Goal: Task Accomplishment & Management: Use online tool/utility

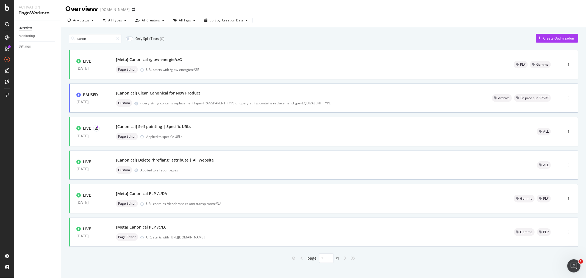
drag, startPoint x: 90, startPoint y: 40, endPoint x: 70, endPoint y: 40, distance: 19.5
click at [70, 40] on div "canon" at bounding box center [95, 39] width 53 height 10
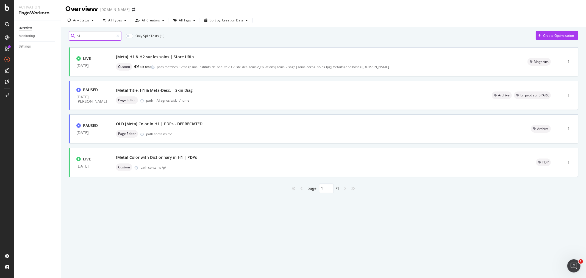
drag, startPoint x: 88, startPoint y: 40, endPoint x: 63, endPoint y: 40, distance: 25.8
click at [63, 40] on div "h1 Only Split Tests ( 1 ) Create Optimization LIVE 06 May. 2024 [Meta] H1 & H2 …" at bounding box center [323, 119] width 525 height 185
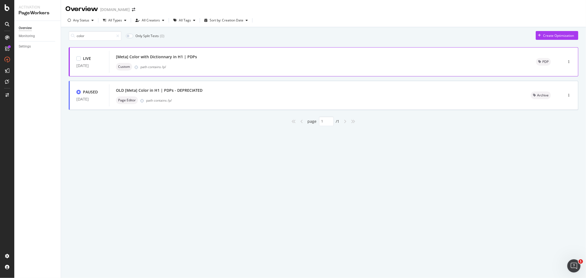
click at [209, 65] on div "Custom path contains /p/" at bounding box center [319, 67] width 407 height 8
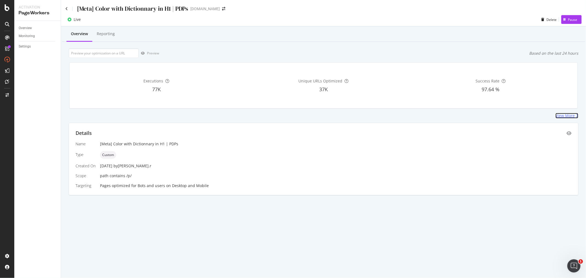
click at [565, 117] on div "View More" at bounding box center [565, 115] width 19 height 5
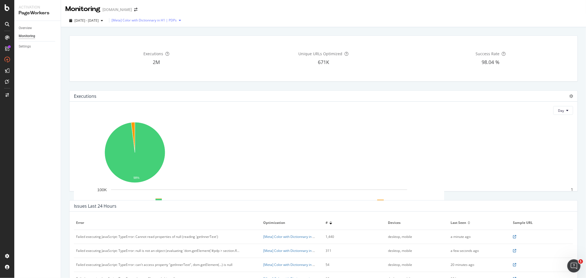
drag, startPoint x: 122, startPoint y: 19, endPoint x: 127, endPoint y: 19, distance: 5.2
click at [127, 19] on div "[Meta] Color with Dictionnary in H1 | PDPs" at bounding box center [144, 20] width 65 height 3
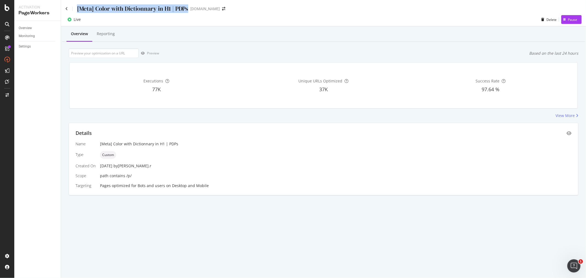
drag, startPoint x: 113, startPoint y: 6, endPoint x: 187, endPoint y: 7, distance: 74.2
click at [187, 7] on div "[Meta] Color with Dictionnary in H1 | PDPs" at bounding box center [132, 8] width 111 height 9
click at [569, 135] on icon "eye" at bounding box center [569, 133] width 5 height 4
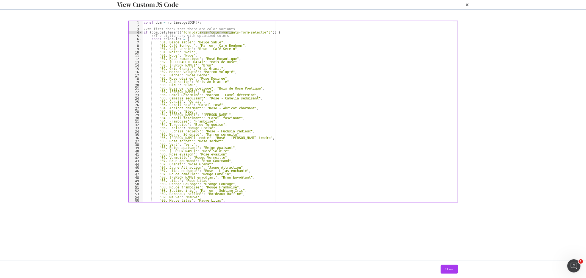
drag, startPoint x: 199, startPoint y: 44, endPoint x: 233, endPoint y: 46, distance: 33.3
click at [233, 46] on div "const dom = runtime . getDOM ( ) ; //We first check that there are color varian…" at bounding box center [298, 115] width 310 height 188
click at [235, 48] on div "const dom = runtime . getDOM ( ) ; //We first check that there are color varian…" at bounding box center [298, 115] width 310 height 188
drag, startPoint x: 199, startPoint y: 45, endPoint x: 246, endPoint y: 47, distance: 46.5
click at [246, 47] on div "const dom = runtime . getDOM ( ) ; //We first check that there are color varian…" at bounding box center [298, 115] width 310 height 188
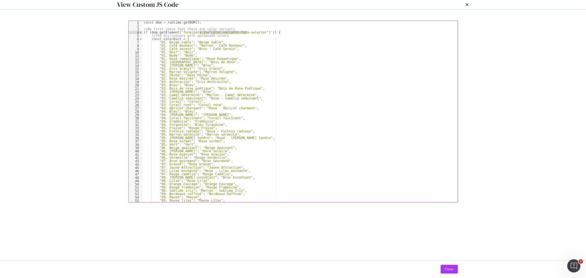
type textarea "if (dom.getElement('form[data-js="color-variants-form-selector"]')) {"
click at [466, 7] on icon "times" at bounding box center [467, 4] width 3 height 4
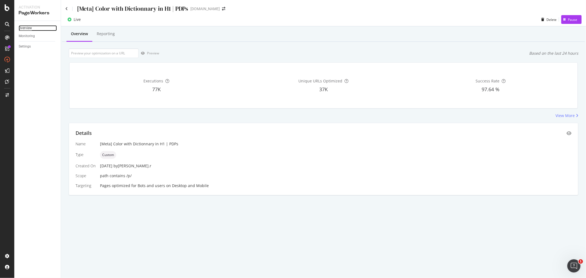
drag, startPoint x: 27, startPoint y: 27, endPoint x: 31, endPoint y: 30, distance: 5.5
click at [27, 27] on div "Overview" at bounding box center [25, 28] width 13 height 6
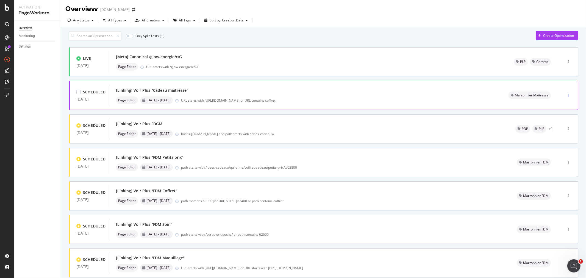
click at [566, 99] on div "button" at bounding box center [568, 95] width 5 height 8
click at [579, 123] on div "Only Split Tests ( 1 ) Create Optimization LIVE 21 Aug. 2025 [Meta] Canonical /…" at bounding box center [323, 220] width 525 height 386
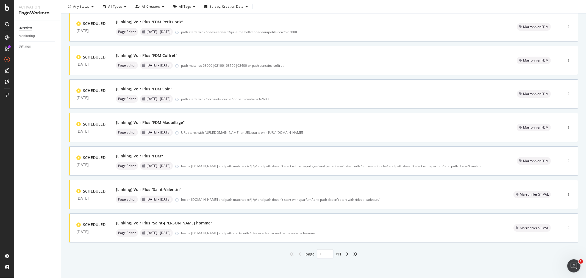
scroll to position [138, 0]
click at [346, 254] on icon "angle-right" at bounding box center [347, 254] width 3 height 4
type input "2"
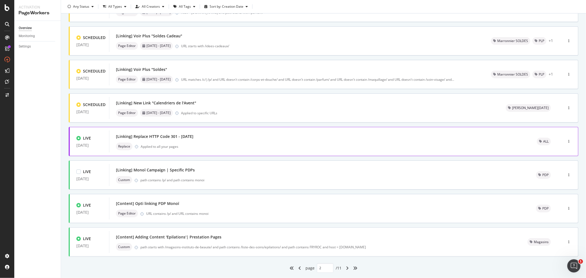
scroll to position [122, 0]
click at [29, 62] on div "SiteCrawler" at bounding box center [30, 61] width 20 height 5
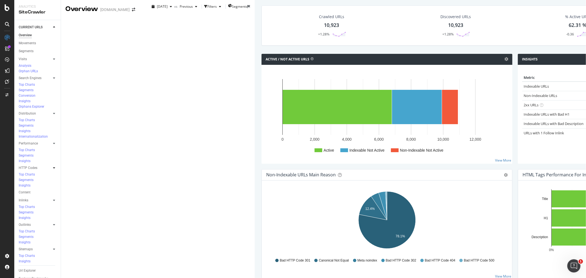
click at [54, 166] on icon at bounding box center [54, 167] width 2 height 3
click at [32, 172] on div "Top Charts" at bounding box center [27, 174] width 16 height 5
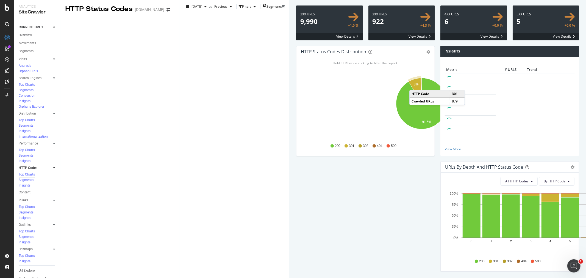
click at [414, 87] on text "8%" at bounding box center [416, 85] width 5 height 4
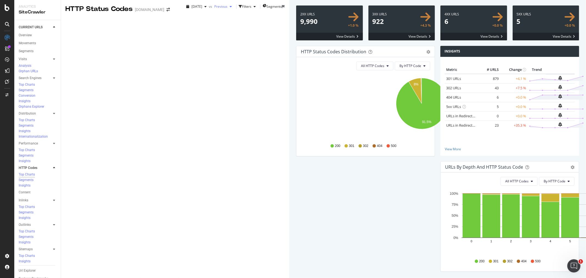
click at [230, 8] on icon "button" at bounding box center [231, 6] width 2 height 3
click at [149, 41] on div "5.7K URLs" at bounding box center [151, 40] width 15 height 5
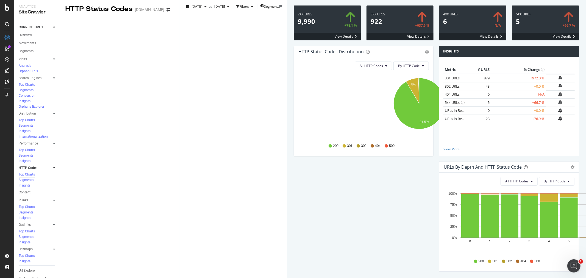
click at [425, 54] on icon "gear" at bounding box center [427, 52] width 4 height 4
click at [29, 36] on div "Overview" at bounding box center [25, 35] width 13 height 6
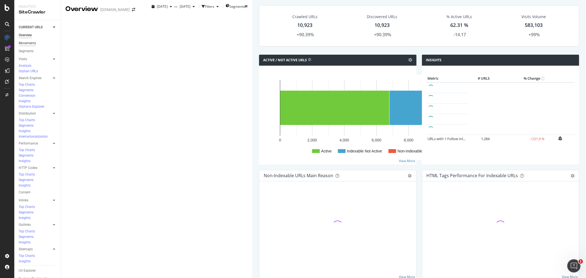
click at [30, 43] on div "Movements" at bounding box center [27, 43] width 17 height 6
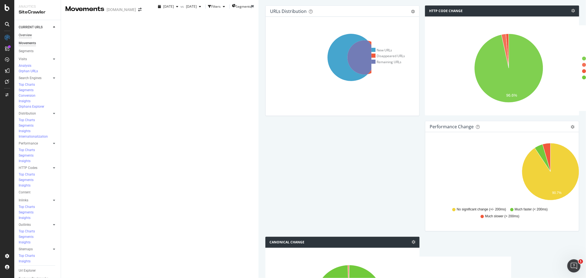
click at [30, 33] on div "Overview" at bounding box center [25, 35] width 13 height 6
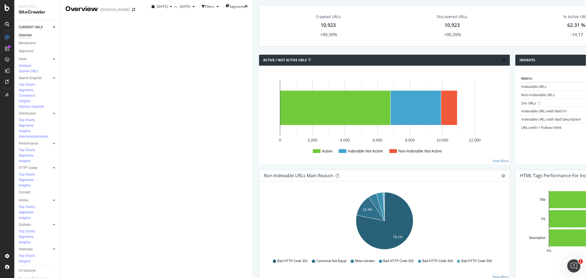
click at [502, 62] on icon at bounding box center [504, 60] width 4 height 4
click at [55, 165] on div at bounding box center [53, 167] width 5 height 5
click at [31, 178] on div "Segments" at bounding box center [26, 180] width 15 height 5
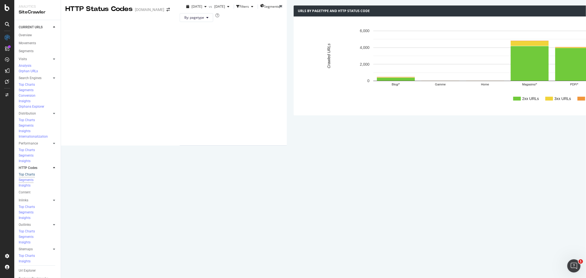
click at [28, 172] on div "Top Charts" at bounding box center [27, 174] width 16 height 5
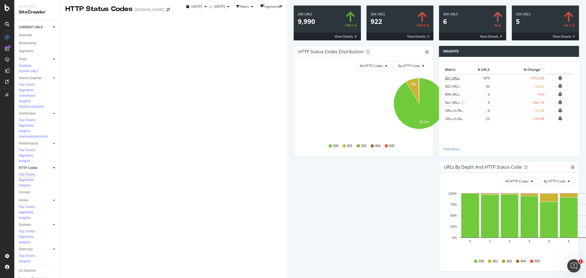
click at [445, 81] on link "301 URLs" at bounding box center [452, 78] width 15 height 5
click at [443, 151] on link "View More" at bounding box center [508, 149] width 131 height 5
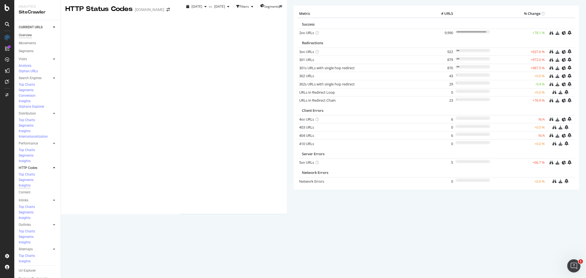
click at [28, 34] on div "Overview" at bounding box center [25, 35] width 13 height 6
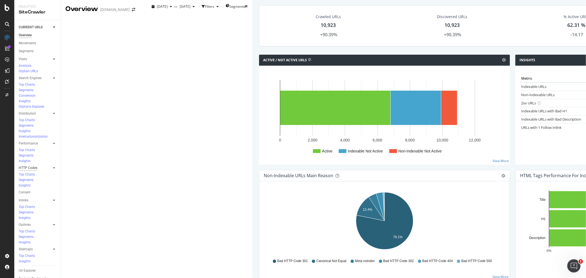
click at [28, 165] on div "HTTP Codes" at bounding box center [28, 168] width 19 height 6
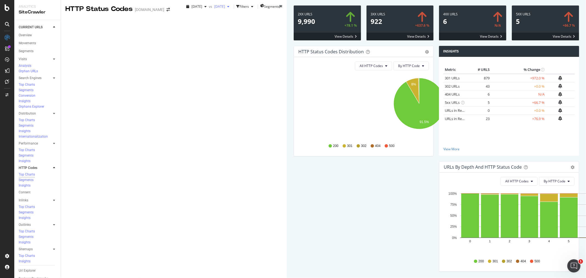
click at [212, 9] on span "2024 Jul. 7th" at bounding box center [218, 6] width 13 height 5
click at [146, 30] on div "8.6K URLs" at bounding box center [151, 30] width 15 height 5
click at [439, 40] on span at bounding box center [472, 22] width 67 height 35
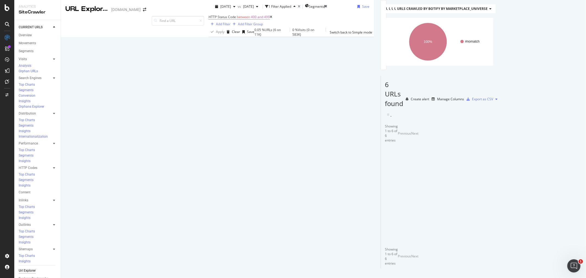
scroll to position [55, 0]
click at [442, 165] on icon at bounding box center [444, 166] width 4 height 3
click at [420, 179] on icon at bounding box center [421, 180] width 3 height 3
drag, startPoint x: 155, startPoint y: 175, endPoint x: 120, endPoint y: 3, distance: 175.7
click at [420, 193] on icon at bounding box center [421, 194] width 3 height 3
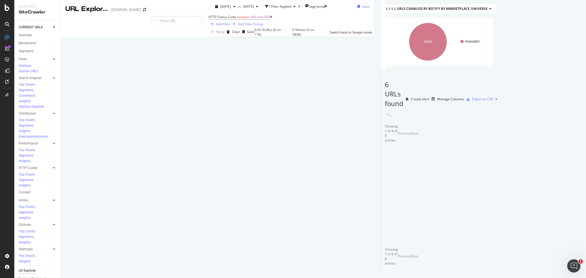
drag, startPoint x: 155, startPoint y: 196, endPoint x: 127, endPoint y: 143, distance: 59.7
click at [420, 207] on icon at bounding box center [421, 208] width 3 height 3
click at [420, 221] on icon at bounding box center [421, 222] width 3 height 3
click at [420, 237] on icon at bounding box center [421, 236] width 3 height 3
click at [420, 165] on icon at bounding box center [421, 166] width 3 height 3
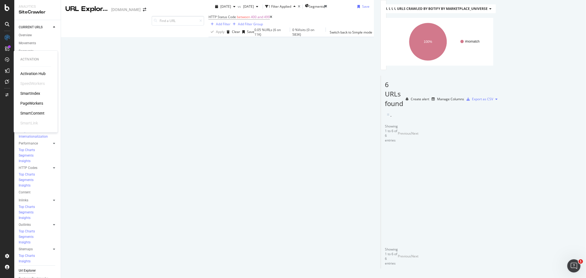
click at [32, 103] on div "PageWorkers" at bounding box center [31, 103] width 23 height 5
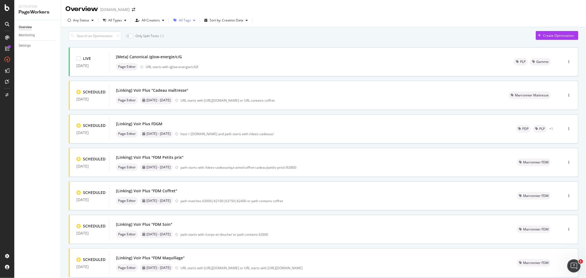
click at [193, 21] on icon "button" at bounding box center [194, 20] width 2 height 3
click at [202, 76] on div "Marronnier ST VAL" at bounding box center [195, 77] width 29 height 5
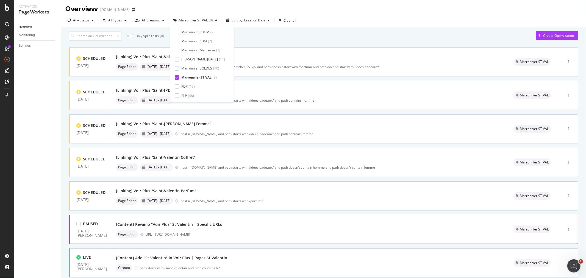
click at [231, 232] on div "[Content] Revamp "Voir Plus" St Valentin | Specific URLs Page Editor URL = http…" at bounding box center [308, 230] width 384 height 18
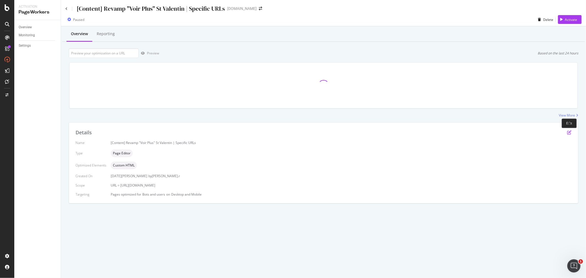
click at [569, 132] on icon "pen-to-square" at bounding box center [569, 132] width 4 height 4
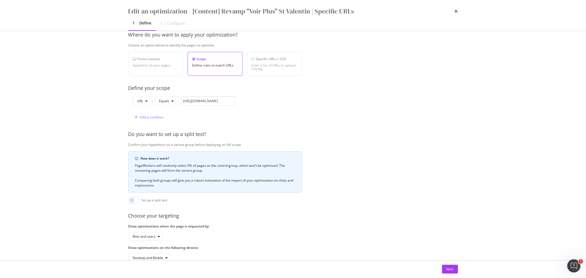
scroll to position [91, 0]
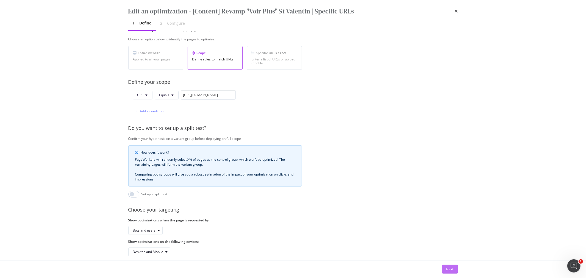
click at [451, 268] on div "Next" at bounding box center [449, 269] width 7 height 5
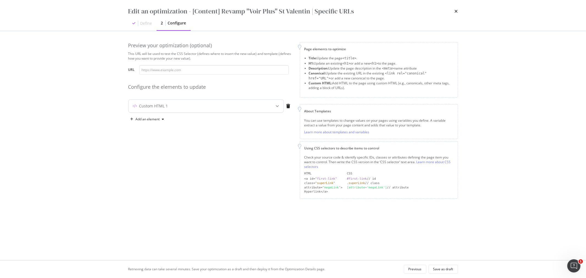
click at [276, 107] on icon "modal" at bounding box center [277, 105] width 3 height 3
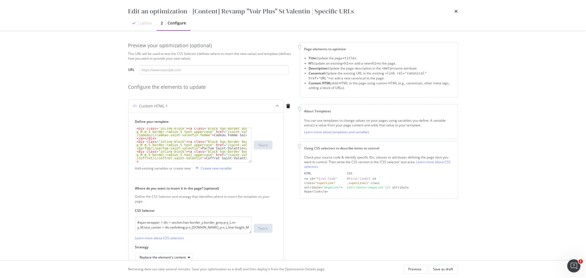
scroll to position [28, 0]
click at [456, 11] on icon "times" at bounding box center [456, 11] width 3 height 4
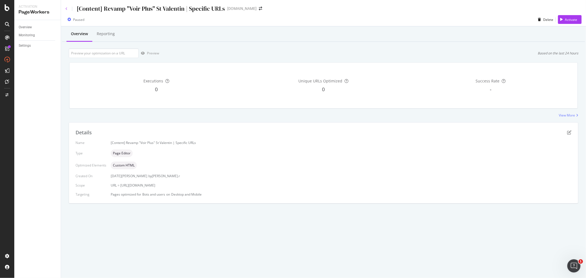
click at [67, 9] on icon at bounding box center [66, 8] width 2 height 3
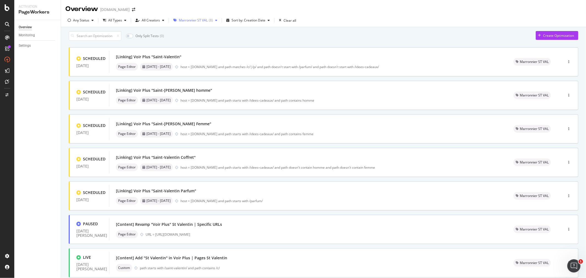
click at [215, 20] on icon "button" at bounding box center [216, 20] width 2 height 3
click at [178, 40] on div at bounding box center [177, 40] width 4 height 4
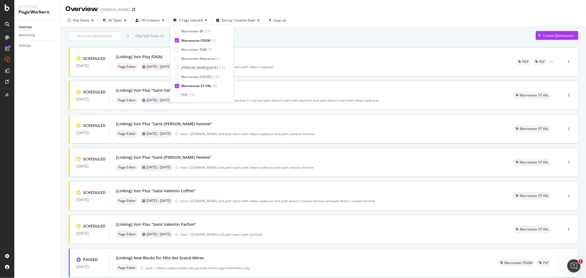
click at [177, 85] on icon at bounding box center [177, 86] width 2 height 3
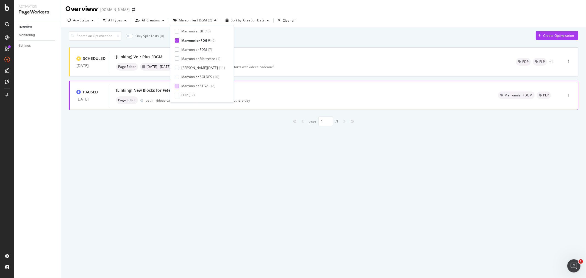
click at [171, 150] on div "Overview yves-rocher.fr Any Status All Types All Creators Marronnier FDGM ( 2 )…" at bounding box center [323, 139] width 525 height 278
click at [388, 98] on div "[Linking] New Blocks for Fête des Grand-Mères Page Editor path = /idees-cadeaux…" at bounding box center [300, 96] width 369 height 18
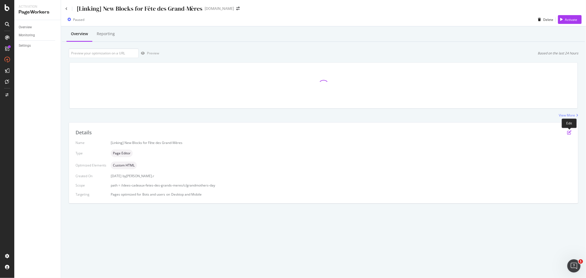
click at [570, 134] on icon "pen-to-square" at bounding box center [569, 132] width 4 height 4
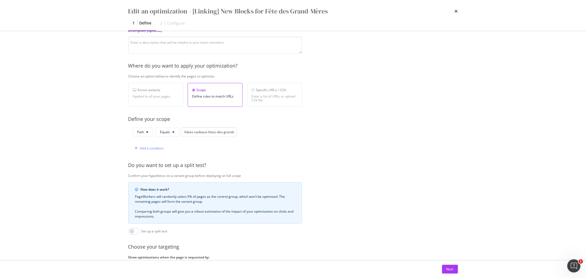
scroll to position [61, 0]
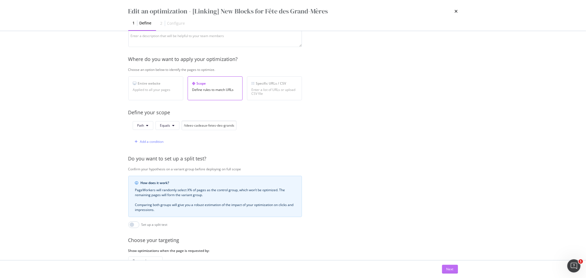
click at [450, 270] on div "Next" at bounding box center [449, 269] width 7 height 5
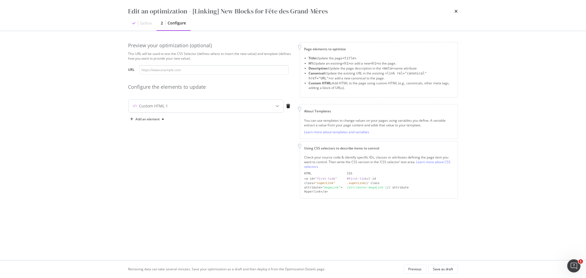
click at [231, 108] on div "Custom HTML 1" at bounding box center [195, 105] width 133 height 5
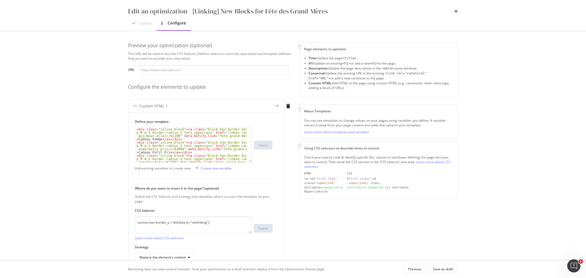
click at [457, 11] on icon "times" at bounding box center [456, 11] width 3 height 4
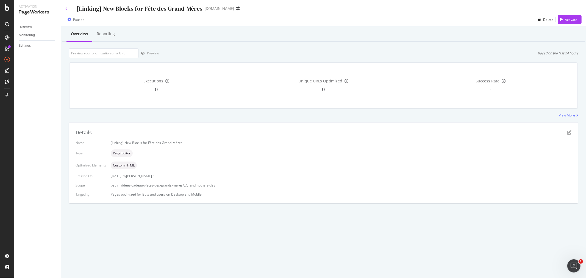
click at [66, 7] on icon at bounding box center [66, 8] width 2 height 3
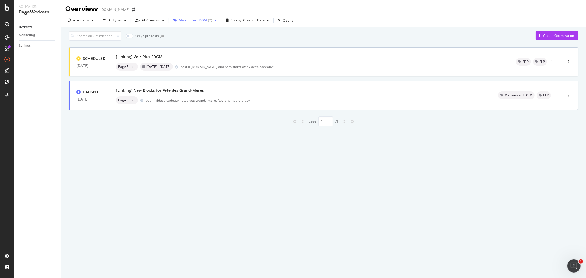
click at [214, 20] on icon "button" at bounding box center [215, 20] width 2 height 3
click at [177, 41] on icon at bounding box center [177, 40] width 2 height 3
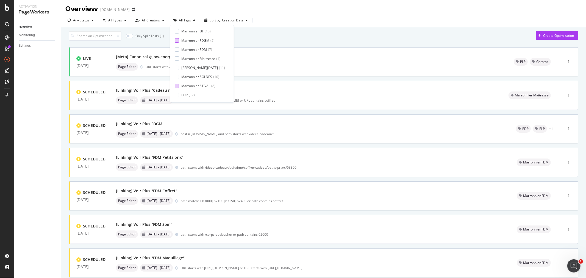
click at [177, 86] on div at bounding box center [177, 86] width 4 height 4
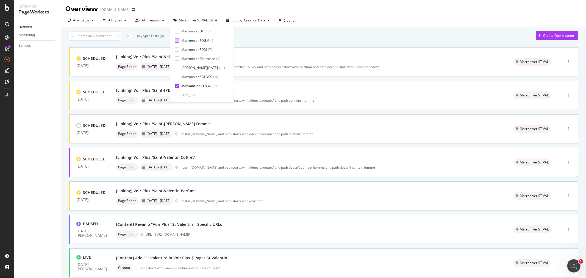
scroll to position [71, 0]
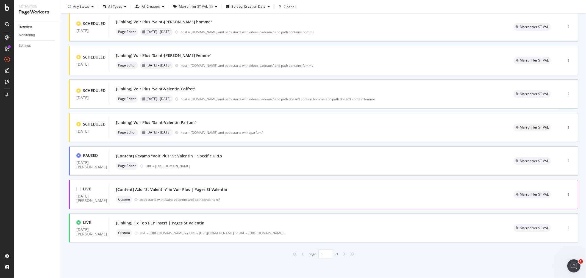
click at [262, 190] on div "[Content] Add "St Valentin" in Voir Plus | Pages St Valentin" at bounding box center [308, 190] width 384 height 8
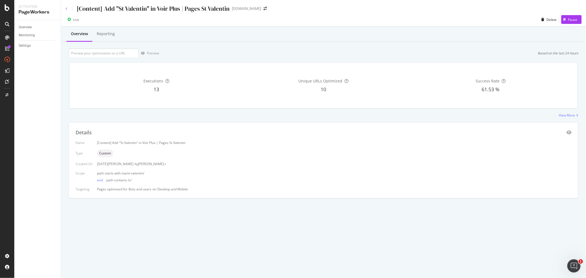
click at [66, 9] on icon at bounding box center [66, 8] width 2 height 3
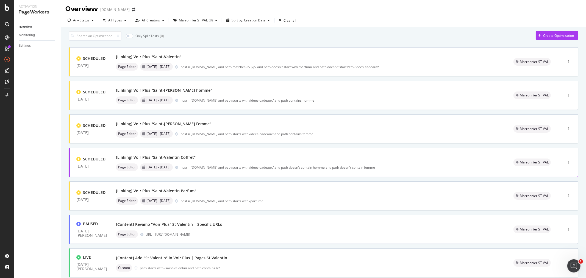
click at [213, 20] on div "button" at bounding box center [216, 20] width 7 height 3
click at [177, 86] on icon at bounding box center [177, 86] width 2 height 3
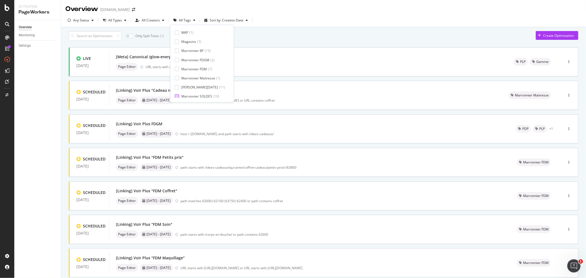
scroll to position [61, 0]
click at [177, 62] on div at bounding box center [177, 62] width 4 height 4
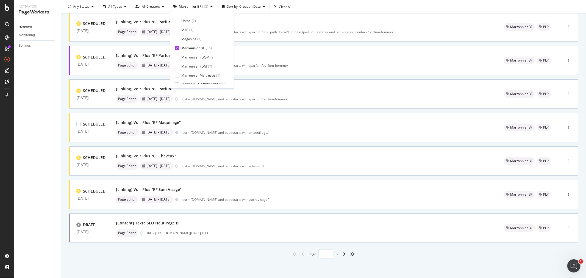
scroll to position [16, 0]
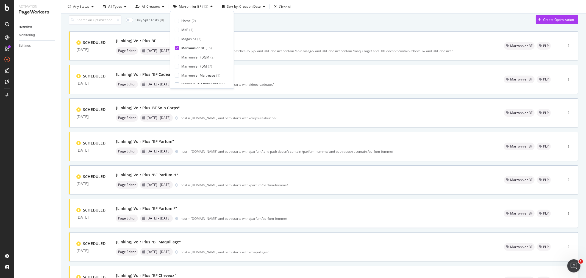
click at [177, 48] on icon at bounding box center [177, 48] width 2 height 3
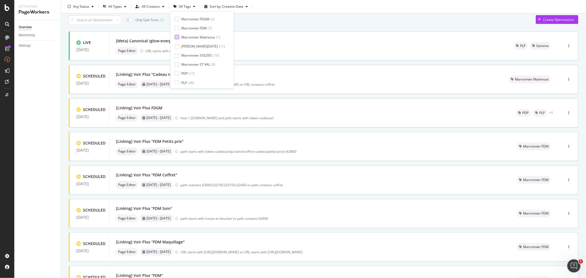
scroll to position [100, 0]
click at [179, 63] on div "Marronnier ST VAL ( 8 )" at bounding box center [200, 63] width 50 height 5
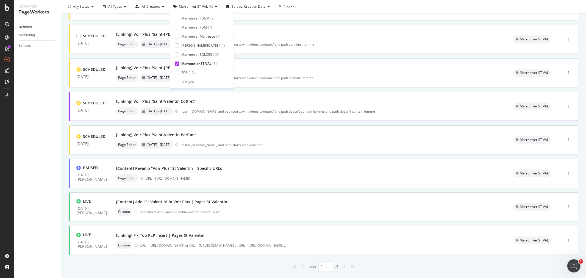
scroll to position [71, 0]
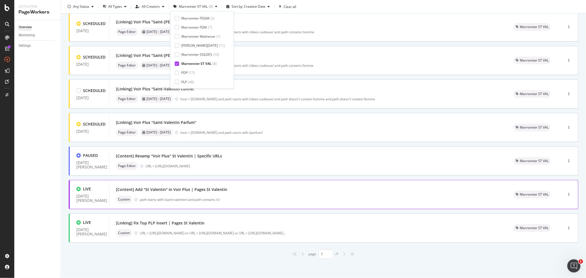
click at [270, 195] on div "[Content] Add "St Valentin" in Voir Plus | Pages St Valentin Custom path starts…" at bounding box center [308, 195] width 384 height 18
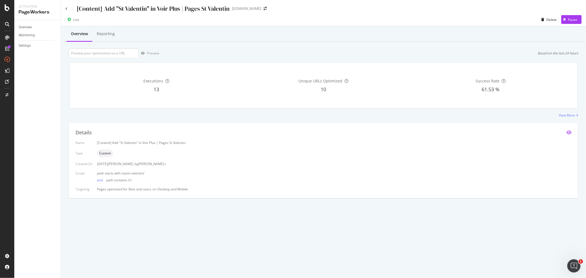
click at [569, 132] on icon "eye" at bounding box center [569, 132] width 5 height 4
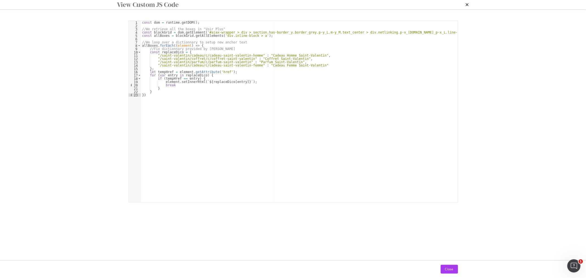
click at [466, 7] on icon "times" at bounding box center [467, 4] width 3 height 4
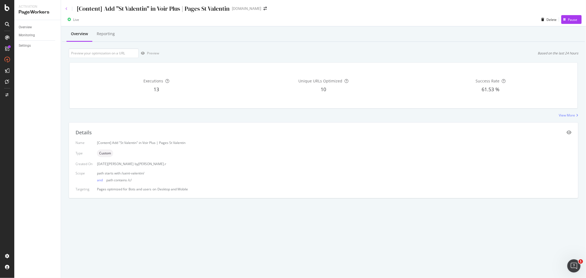
click at [65, 8] on icon at bounding box center [66, 8] width 2 height 3
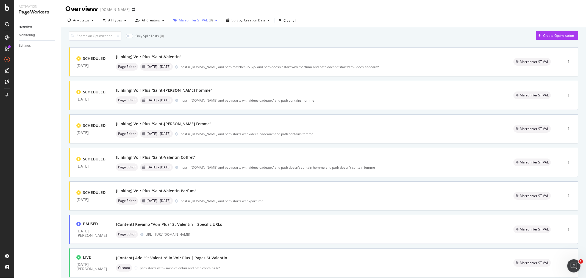
click at [213, 20] on div "button" at bounding box center [216, 20] width 7 height 3
click at [175, 53] on div at bounding box center [177, 53] width 4 height 4
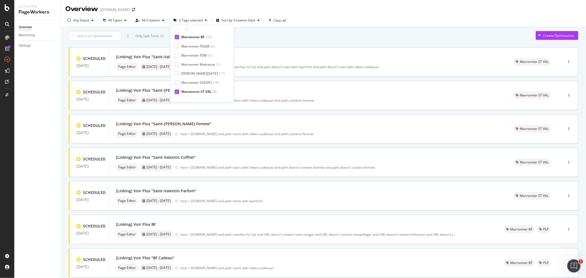
scroll to position [100, 0]
click at [176, 77] on icon at bounding box center [177, 77] width 2 height 3
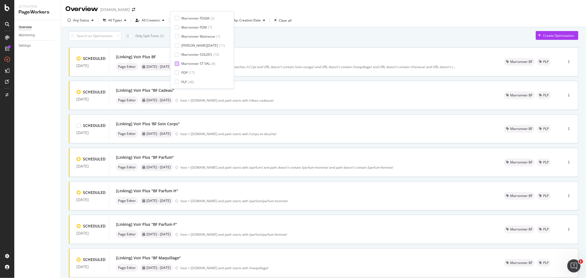
scroll to position [30, 0]
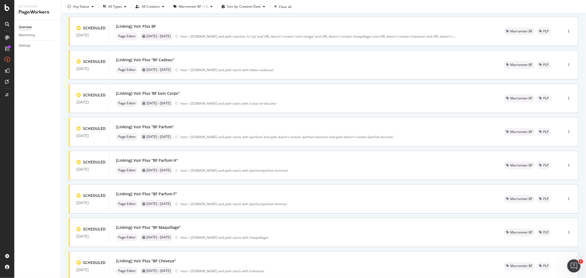
click at [355, 16] on div "Only Split Tests ( 0 ) Create Optimization SCHEDULED 02 Jul. 2025 [Linking] Voi…" at bounding box center [324, 182] width 510 height 363
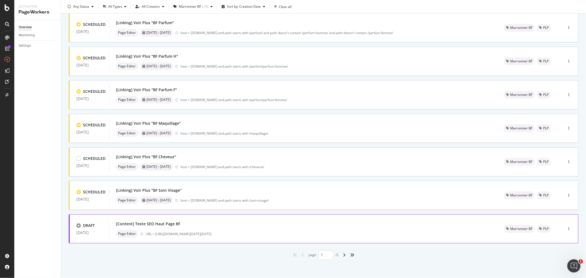
scroll to position [138, 0]
click at [343, 253] on icon "angle-right" at bounding box center [344, 254] width 3 height 4
type input "2"
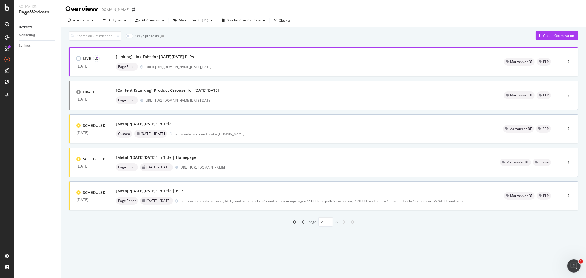
click at [268, 64] on div "[Linking] Link Tabs for Black Friday PLPs Page Editor URL = https://www.yves-ro…" at bounding box center [303, 62] width 375 height 18
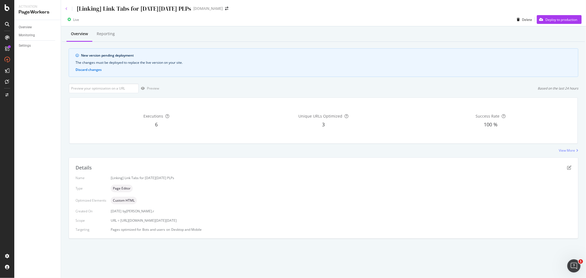
click at [66, 9] on icon at bounding box center [66, 8] width 2 height 3
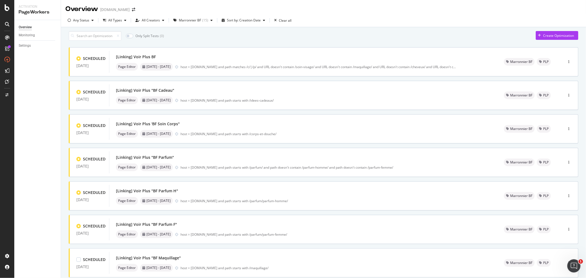
scroll to position [138, 0]
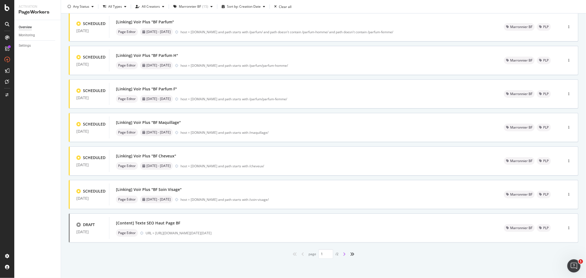
click at [343, 254] on icon "angle-right" at bounding box center [344, 254] width 3 height 4
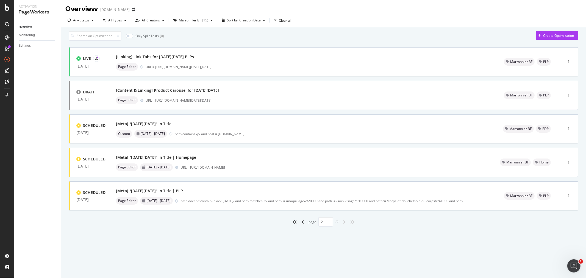
scroll to position [0, 0]
click at [203, 16] on div "Marronnier BF ( 15 )" at bounding box center [193, 20] width 44 height 8
click at [176, 77] on div at bounding box center [177, 77] width 4 height 4
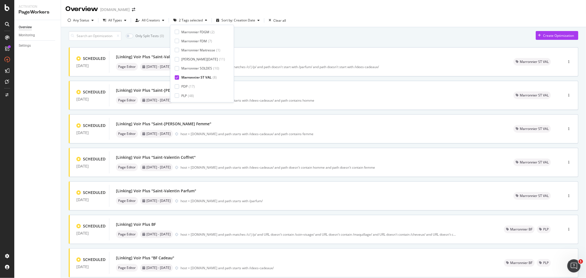
type input "1"
click at [177, 54] on div at bounding box center [177, 53] width 4 height 4
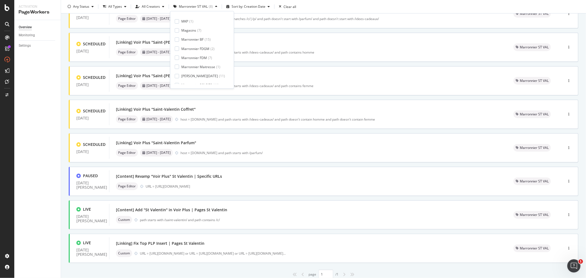
scroll to position [71, 0]
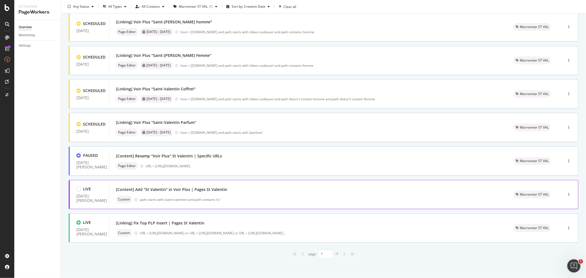
click at [243, 198] on div "path starts with /saint-valentin/ and path contains /c/" at bounding box center [320, 199] width 360 height 5
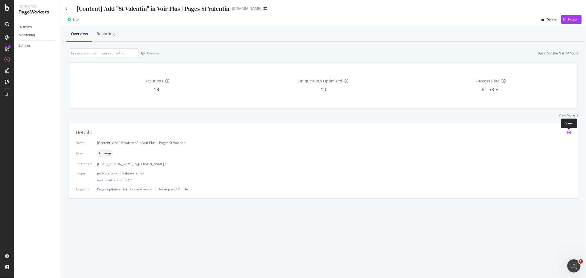
click at [568, 132] on icon "eye" at bounding box center [569, 132] width 5 height 4
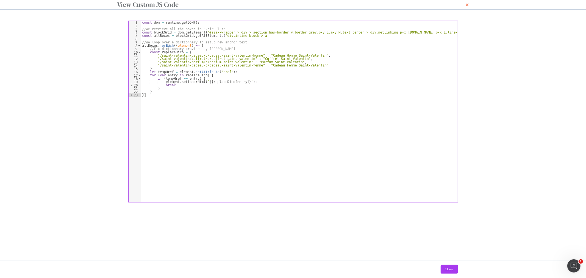
click at [466, 7] on icon "times" at bounding box center [467, 4] width 3 height 4
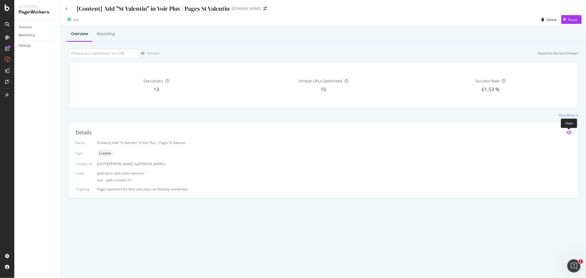
click at [572, 134] on icon "eye" at bounding box center [569, 132] width 5 height 4
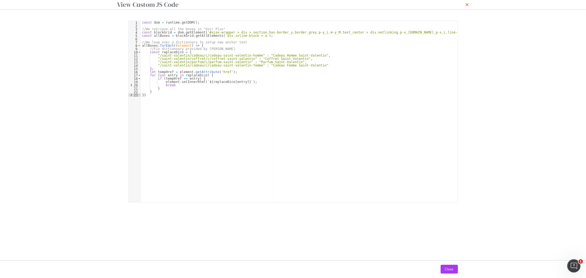
click at [466, 7] on icon "times" at bounding box center [467, 4] width 3 height 4
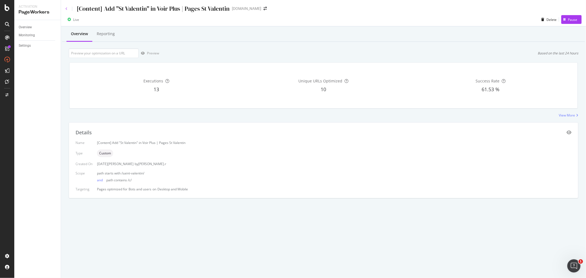
click at [67, 8] on icon at bounding box center [66, 8] width 2 height 3
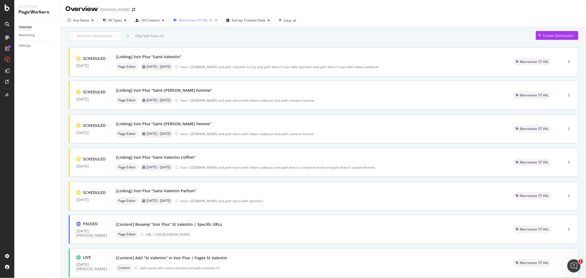
click at [204, 22] on div "Marronnier ST VAL ( 8 )" at bounding box center [195, 20] width 48 height 8
click at [176, 31] on div at bounding box center [177, 32] width 4 height 4
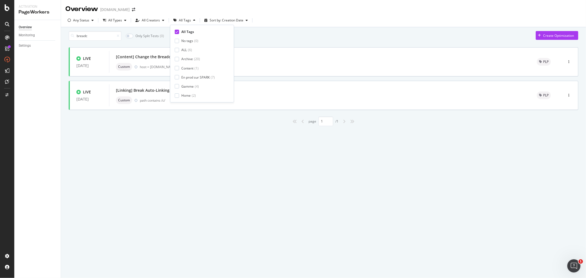
click at [149, 144] on div "breadc Only Split Tests ( 0 ) Create Optimization LIVE 30 Jul. 2024 [Content] C…" at bounding box center [323, 86] width 525 height 118
click at [201, 66] on div "Custom host = www.yves-rocher.fr" at bounding box center [320, 67] width 408 height 8
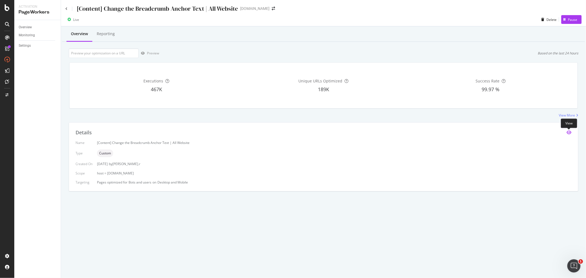
click at [569, 131] on icon "eye" at bounding box center [569, 132] width 5 height 4
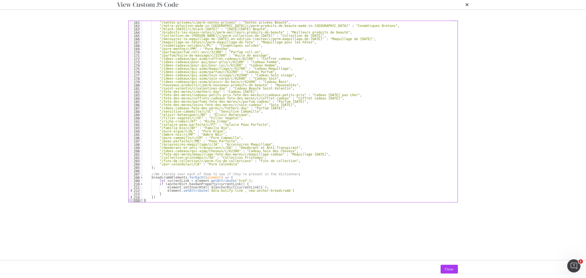
scroll to position [528, 0]
click at [466, 7] on icon "times" at bounding box center [467, 4] width 3 height 4
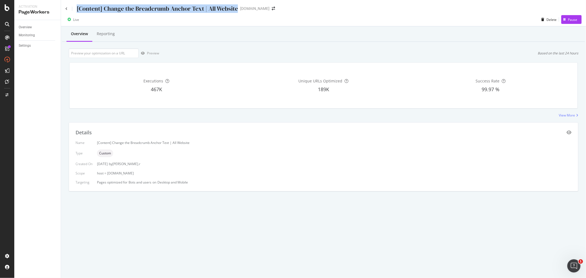
drag, startPoint x: 77, startPoint y: 7, endPoint x: 235, endPoint y: 7, distance: 157.7
click at [235, 7] on div "[Content] Change the Breadcrumb Anchor Text | All Website" at bounding box center [157, 8] width 161 height 9
copy div "[Content] Change the Breadcrumb Anchor Text | All Website"
click at [24, 60] on div "SiteCrawler" at bounding box center [30, 61] width 20 height 5
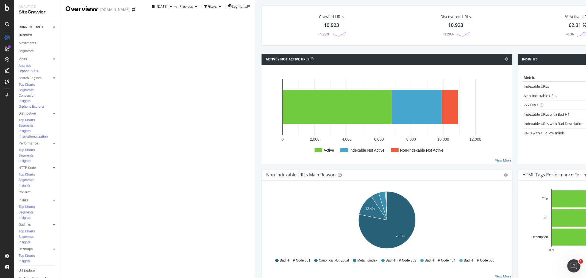
click at [41, 276] on div "Explorer Bookmarks" at bounding box center [34, 279] width 30 height 6
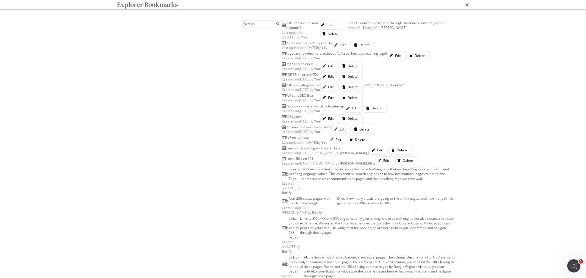
click at [286, 77] on div "PDP 3P en erreur 500" at bounding box center [302, 74] width 33 height 5
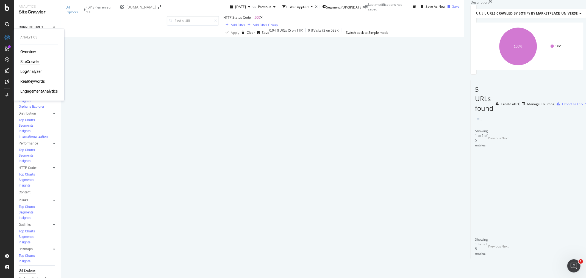
click at [30, 61] on div "SiteCrawler" at bounding box center [30, 61] width 20 height 5
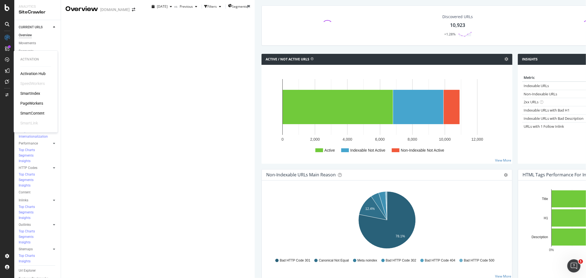
click at [33, 104] on div "PageWorkers" at bounding box center [31, 103] width 23 height 5
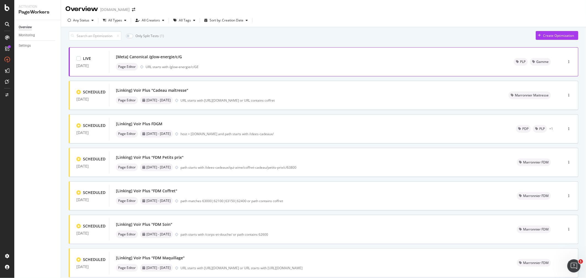
click at [236, 61] on div "[Meta] Canonical /glow-energie/c/G" at bounding box center [308, 57] width 385 height 8
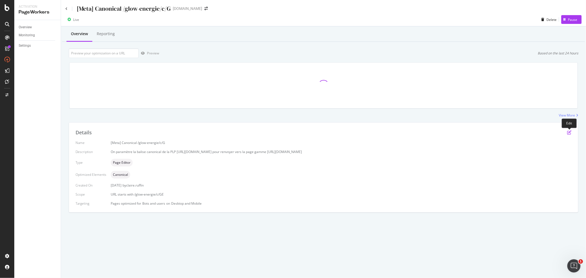
click at [568, 133] on icon "pen-to-square" at bounding box center [569, 132] width 4 height 4
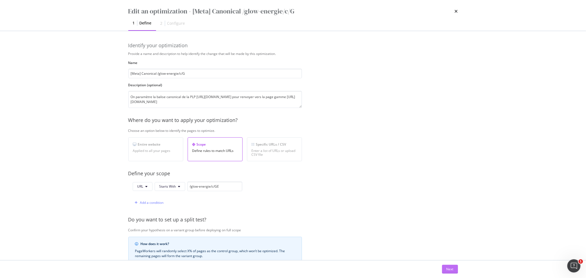
click at [451, 271] on div "Next" at bounding box center [449, 269] width 7 height 5
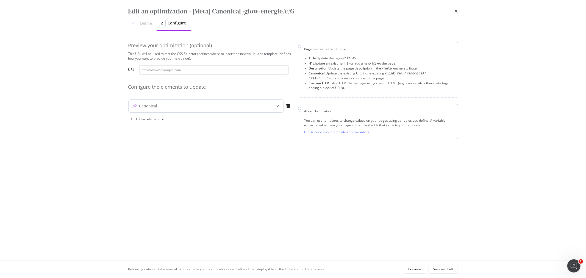
click at [276, 106] on icon "modal" at bounding box center [277, 105] width 3 height 3
click at [155, 72] on input "modal" at bounding box center [213, 70] width 149 height 10
paste input "https://www.yves-rocher.fr/glow-energie/c/GE"
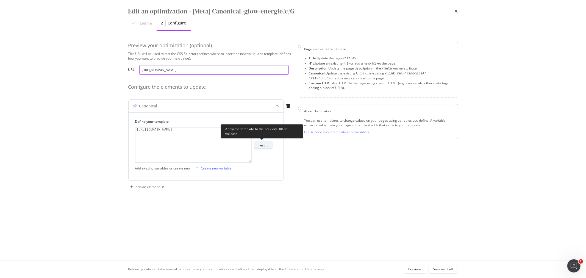
type input "https://www.yves-rocher.fr/glow-energie/c/GE"
click at [262, 146] on div "Test it" at bounding box center [263, 145] width 9 height 5
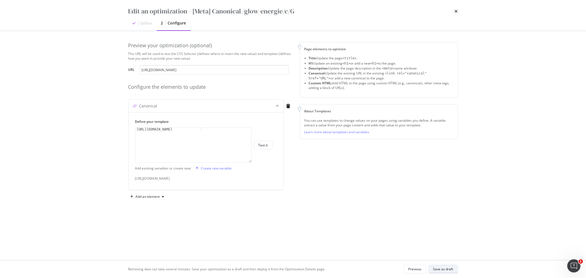
click at [445, 270] on div "Save as draft" at bounding box center [443, 269] width 20 height 5
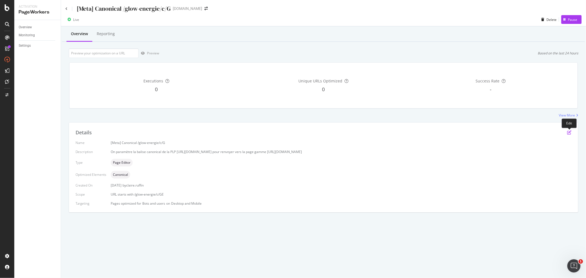
click at [570, 133] on icon "pen-to-square" at bounding box center [569, 132] width 4 height 4
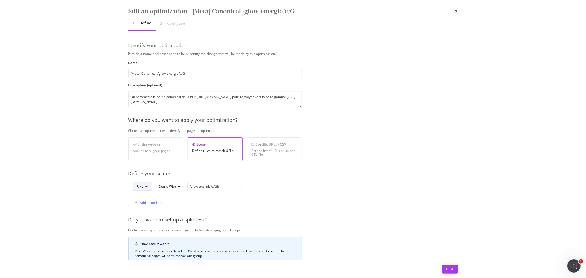
click at [142, 185] on span "URL" at bounding box center [140, 186] width 6 height 5
click at [144, 226] on div "Path" at bounding box center [147, 228] width 28 height 8
click at [444, 270] on button "Next" at bounding box center [450, 269] width 16 height 9
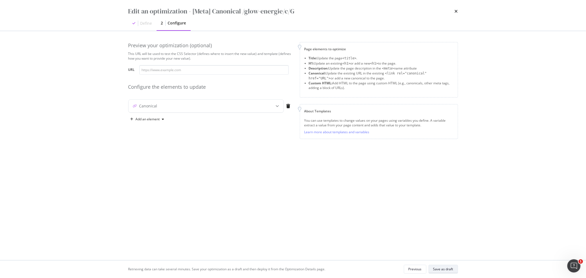
click at [446, 269] on div "Save as draft" at bounding box center [443, 269] width 20 height 5
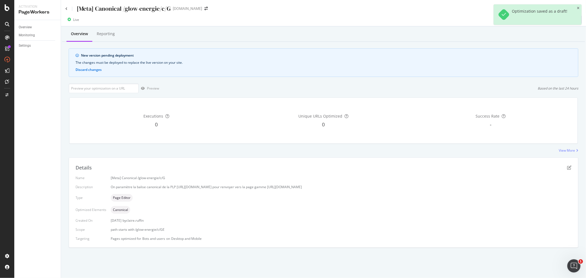
click at [578, 8] on icon "close toast" at bounding box center [578, 8] width 2 height 3
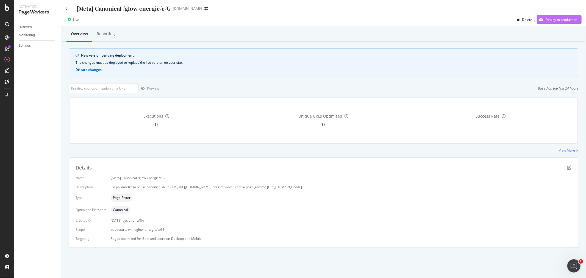
click at [563, 21] on div "Deploy to production" at bounding box center [561, 19] width 32 height 5
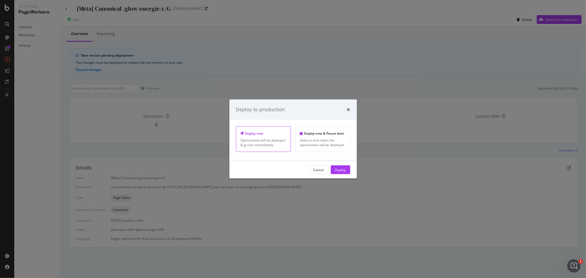
click at [343, 171] on div "Deploy" at bounding box center [340, 169] width 11 height 5
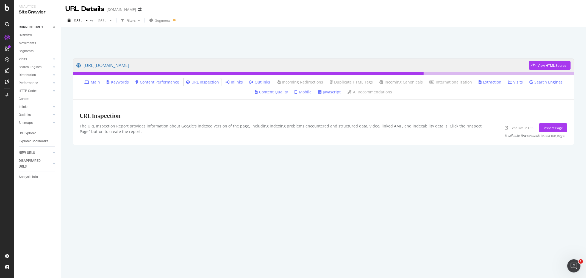
click at [239, 81] on link "Inlinks" at bounding box center [234, 81] width 17 height 5
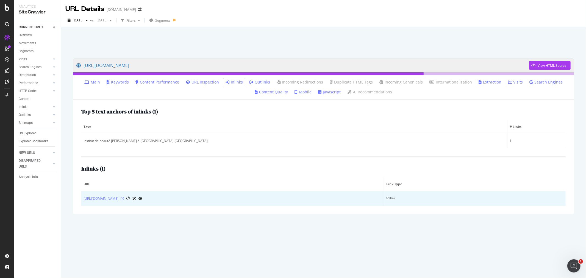
click at [124, 199] on icon at bounding box center [122, 198] width 3 height 3
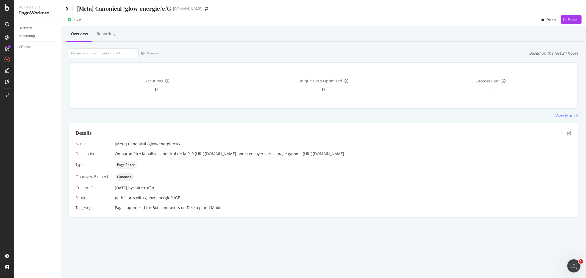
click at [66, 9] on icon at bounding box center [66, 9] width 2 height 4
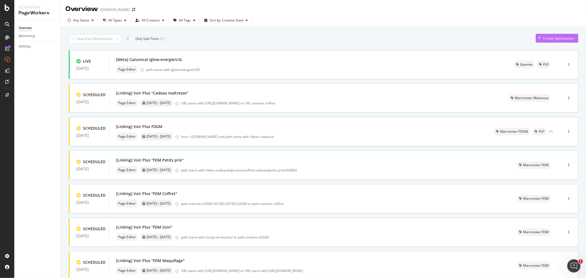
click at [553, 39] on div "Create Optimization" at bounding box center [558, 38] width 31 height 5
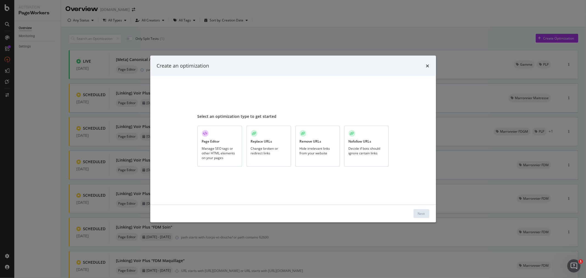
click at [219, 148] on div "Manage SEO tags or other HTML elements on your pages" at bounding box center [220, 153] width 36 height 14
click at [421, 212] on div "Next" at bounding box center [421, 213] width 7 height 5
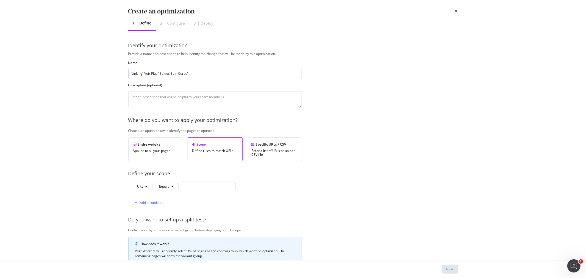
drag, startPoint x: 161, startPoint y: 74, endPoint x: 187, endPoint y: 73, distance: 26.1
click at [187, 73] on input "[Linking] Voir Plus "Soldes Soin Corps"" at bounding box center [215, 74] width 174 height 10
type input "[Linking] Voir Plus "Glow Energie""
click at [146, 187] on icon "modal" at bounding box center [147, 186] width 2 height 3
click at [145, 217] on span "Host" at bounding box center [146, 217] width 19 height 5
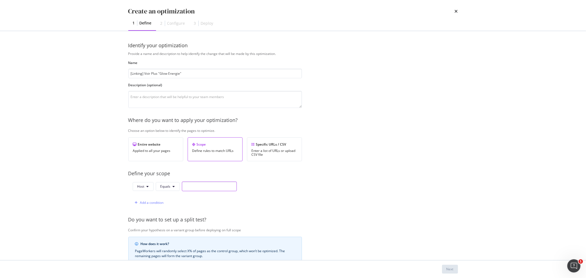
click at [199, 188] on input "modal" at bounding box center [209, 187] width 55 height 10
paste input "www.yves-rocher.fr"
type input "www.yves-rocher.fr"
click at [155, 203] on div "Add a condition" at bounding box center [152, 202] width 24 height 5
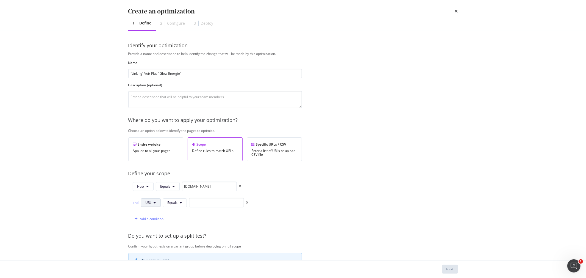
click at [154, 203] on icon "modal" at bounding box center [155, 202] width 2 height 3
click at [153, 244] on span "Path" at bounding box center [154, 244] width 19 height 5
click at [179, 205] on button "Equals" at bounding box center [176, 202] width 24 height 9
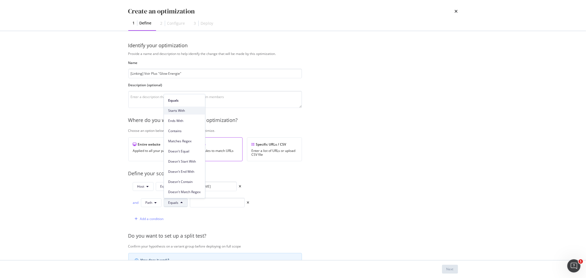
click at [183, 113] on span "Starts With" at bounding box center [184, 110] width 32 height 5
click at [211, 203] on input "modal" at bounding box center [223, 203] width 55 height 10
paste input "/soin-visage/"
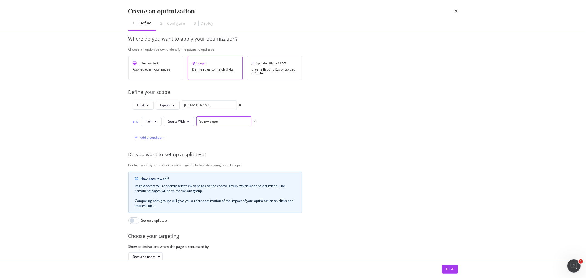
scroll to position [91, 0]
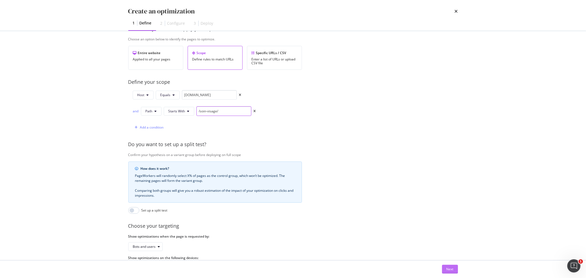
type input "/soin-visage/"
click at [450, 272] on div "Next" at bounding box center [449, 269] width 7 height 8
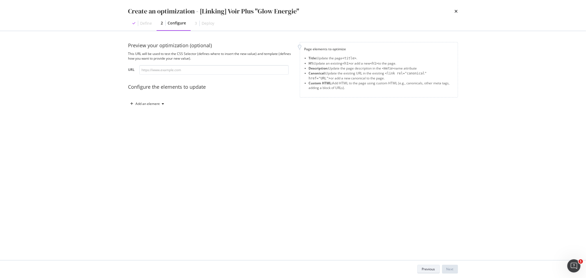
scroll to position [0, 0]
click at [148, 103] on div "Add an element" at bounding box center [148, 103] width 24 height 3
click at [153, 153] on div "Custom HTML" at bounding box center [150, 150] width 37 height 7
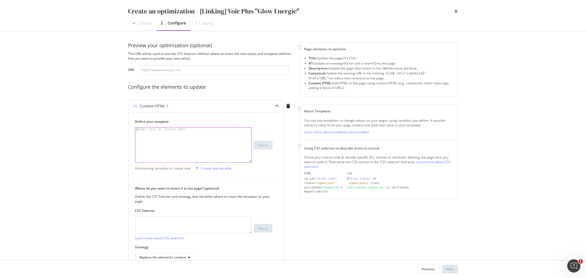
click at [158, 138] on div "modal" at bounding box center [193, 148] width 116 height 41
drag, startPoint x: 206, startPoint y: 132, endPoint x: 192, endPoint y: 137, distance: 14.6
click at [192, 137] on div "< div class = "inline-block" > < a class = "block has-border border_black p_M m…" at bounding box center [193, 153] width 116 height 51
paste textarea "glow-energi"
drag, startPoint x: 175, startPoint y: 137, endPoint x: 203, endPoint y: 136, distance: 27.5
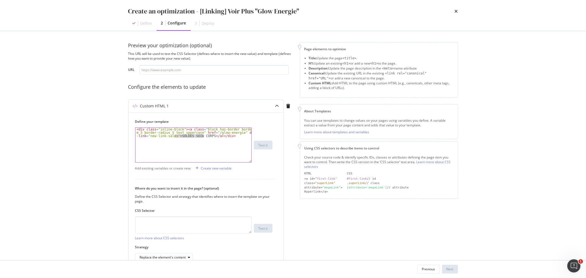
click at [203, 136] on div "< div class = "inline-block" > < a class = "block has-border border_black p_M m…" at bounding box center [193, 152] width 116 height 48
click at [196, 136] on div "< div class = "inline-block" > < a class = "block has-border border_black p_M m…" at bounding box center [193, 152] width 116 height 48
paste textarea "É"
type textarea "<div class="inline-block"><a class="block has-border border_black p_M m_S borde…"
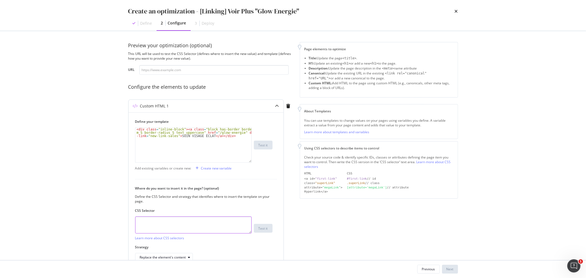
click at [152, 221] on textarea "modal" at bounding box center [193, 225] width 117 height 17
paste textarea "section > div[data-js="netlinking"]"
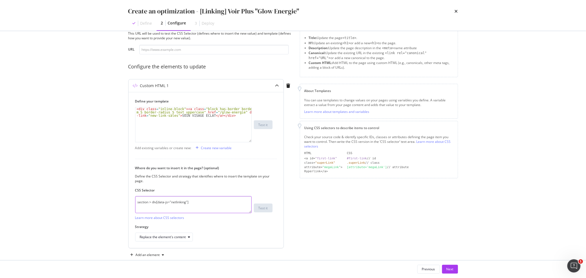
scroll to position [30, 0]
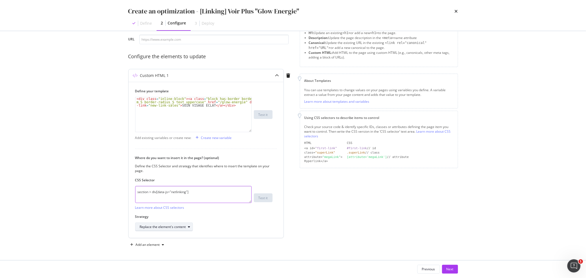
type textarea "section > div[data-js="netlinking"]"
click at [173, 227] on div "Replace the element's content" at bounding box center [163, 226] width 46 height 3
click at [172, 173] on div "Inside the element, at the beginning" at bounding box center [169, 172] width 55 height 5
click at [447, 271] on div "Next" at bounding box center [449, 269] width 7 height 5
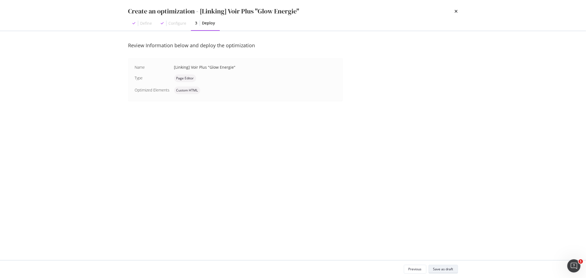
click at [447, 271] on div "Save as draft" at bounding box center [443, 269] width 20 height 5
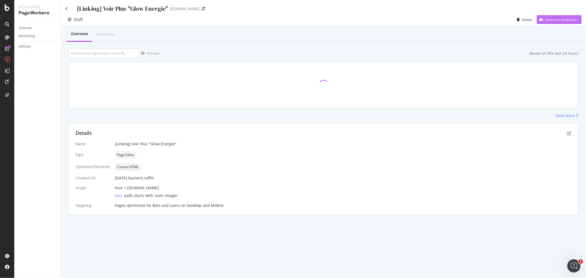
click at [559, 20] on div "Deploy to production" at bounding box center [561, 19] width 32 height 5
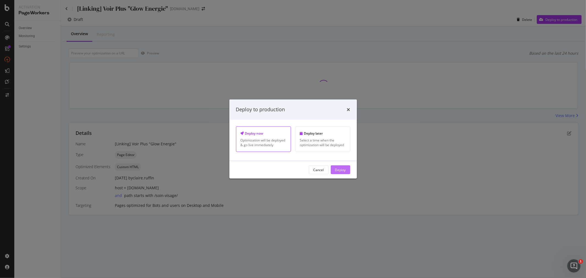
click at [339, 172] on div "Deploy" at bounding box center [340, 169] width 11 height 5
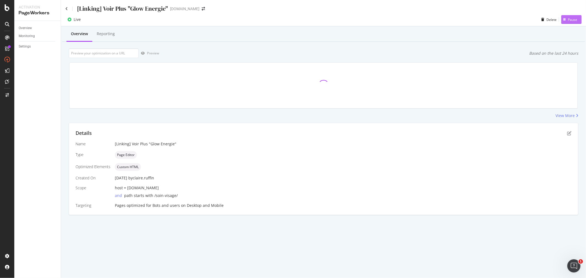
click at [573, 20] on div "Pause" at bounding box center [572, 19] width 9 height 5
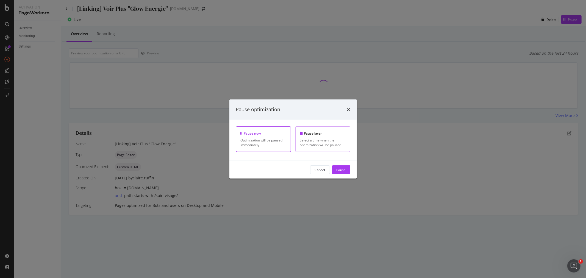
click at [321, 141] on div "Select a time when the optimization will be paused" at bounding box center [323, 142] width 46 height 9
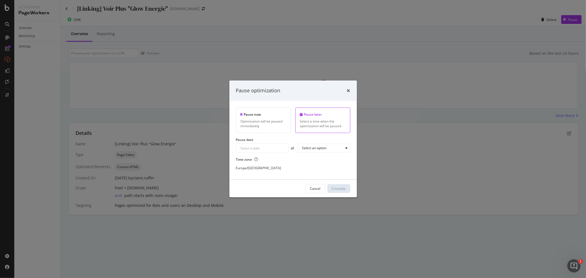
click at [262, 148] on div "Navigate forward to interact with the calendar and select a date. Press the que…" at bounding box center [262, 148] width 53 height 9
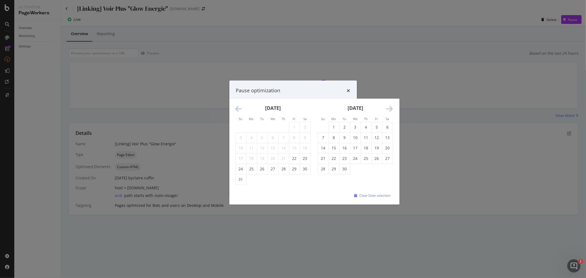
click at [390, 111] on icon "Move forward to switch to the next month." at bounding box center [389, 109] width 7 height 8
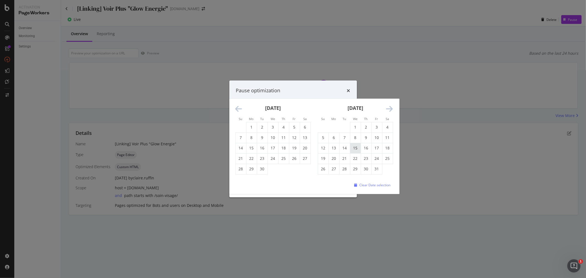
click at [356, 148] on td "15" at bounding box center [355, 148] width 11 height 10
type input "October 15th 2025"
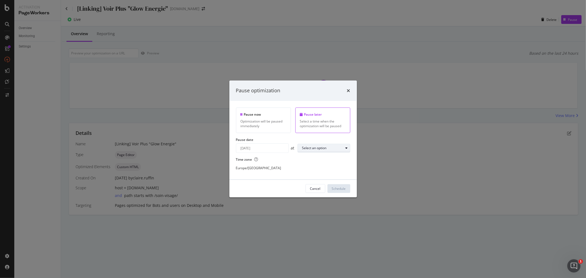
click at [326, 147] on div "Select an option" at bounding box center [314, 148] width 24 height 3
click at [311, 220] on div "23:00" at bounding box center [308, 221] width 9 height 5
click at [343, 188] on div "Schedule" at bounding box center [339, 188] width 14 height 5
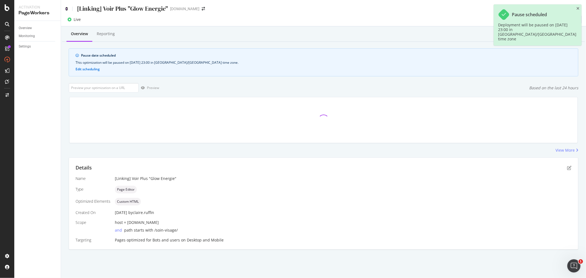
click at [67, 9] on icon at bounding box center [66, 9] width 2 height 4
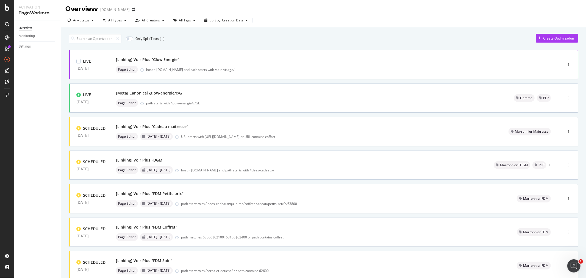
click at [314, 65] on div "[Linking] Voir Plus "Glow Energie" Page Editor host = www.yves-rocher.fr and pa…" at bounding box center [328, 65] width 424 height 18
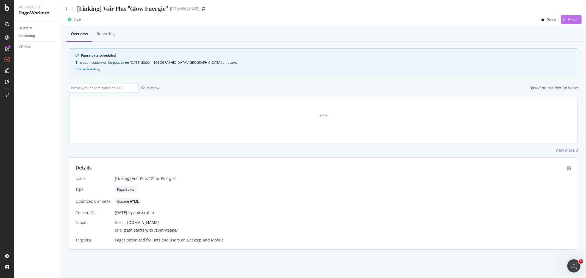
click at [572, 20] on div "Pause" at bounding box center [572, 19] width 9 height 5
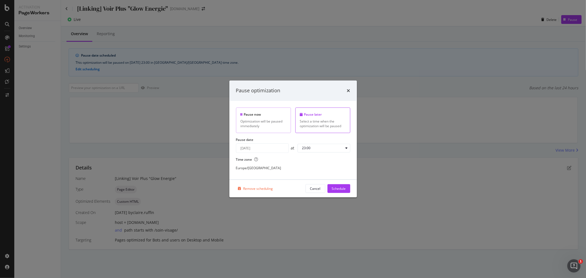
click at [267, 120] on div "Optimization will be paused immediately" at bounding box center [264, 123] width 46 height 9
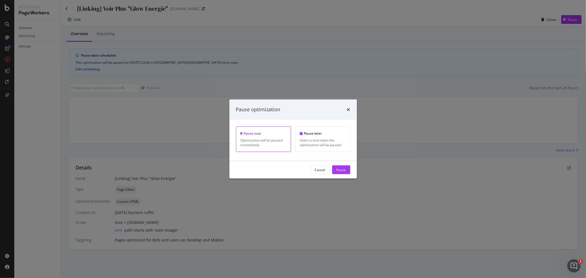
drag, startPoint x: 341, startPoint y: 169, endPoint x: 502, endPoint y: 54, distance: 197.2
click at [341, 169] on div "Pause" at bounding box center [341, 169] width 9 height 5
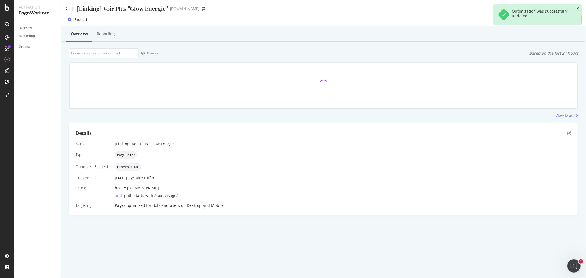
click at [579, 8] on icon "close toast" at bounding box center [577, 9] width 3 height 4
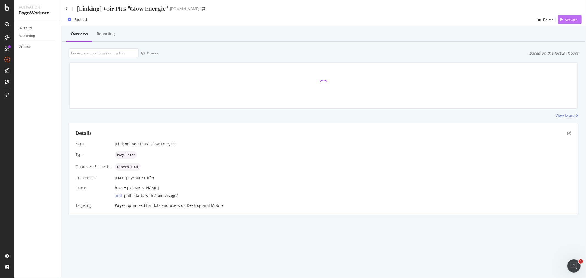
click at [570, 20] on div "Activate" at bounding box center [571, 19] width 12 height 5
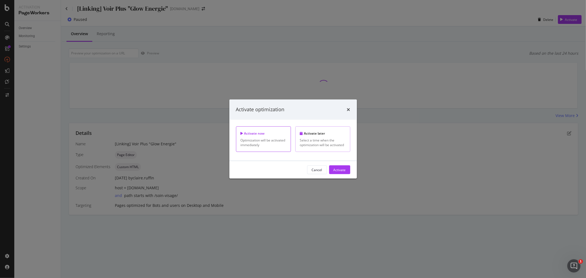
click at [325, 138] on div "Select a time when the optimization will be activated" at bounding box center [323, 142] width 46 height 9
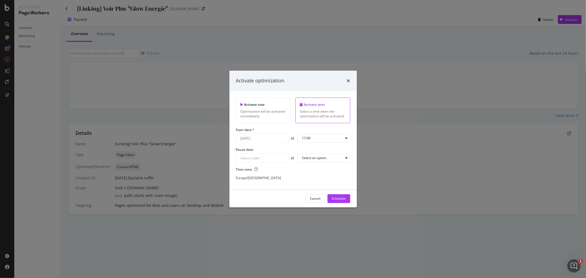
click at [252, 137] on div "August 22nd 2025 Navigate forward to interact with the calendar and select a da…" at bounding box center [262, 138] width 53 height 9
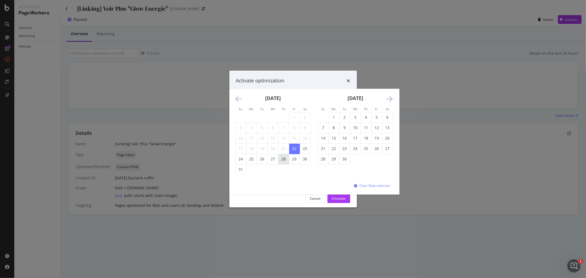
click at [283, 161] on td "28" at bounding box center [283, 159] width 11 height 10
type input "August 28th 2025"
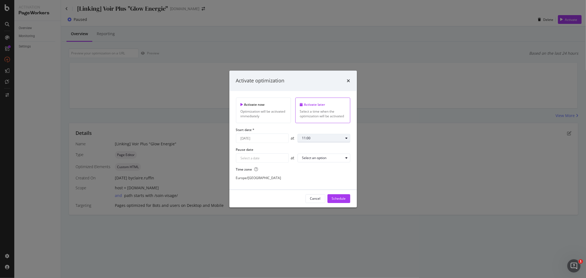
click at [344, 140] on div "11:00" at bounding box center [326, 138] width 48 height 8
click at [309, 190] on div "08:00" at bounding box center [308, 190] width 9 height 5
click at [270, 159] on div "Navigate forward to interact with the calendar and select a date. Press the que…" at bounding box center [262, 158] width 53 height 9
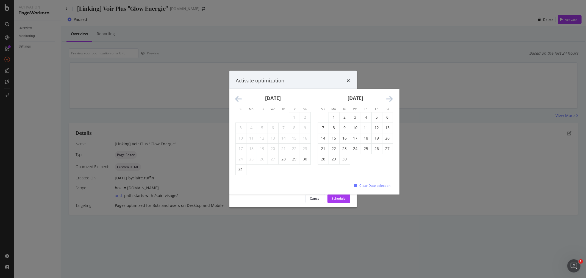
click at [390, 101] on icon "Move forward to switch to the next month." at bounding box center [389, 99] width 7 height 8
click at [357, 138] on td "15" at bounding box center [355, 138] width 11 height 10
type input "October 15th 2025"
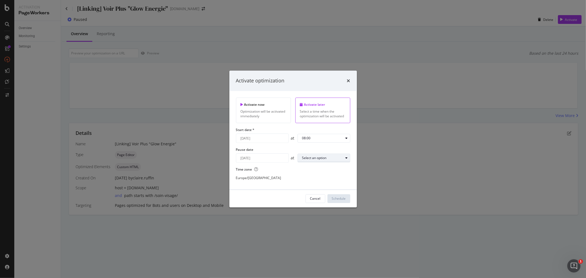
click at [331, 157] on div "Select an option" at bounding box center [322, 158] width 41 height 3
click at [313, 231] on div "23:00" at bounding box center [308, 231] width 17 height 7
click at [339, 199] on div "Schedule" at bounding box center [339, 198] width 14 height 5
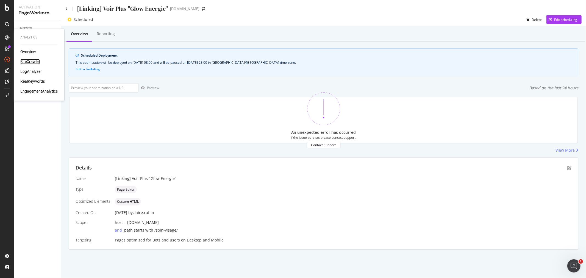
click at [30, 61] on div "SiteCrawler" at bounding box center [30, 61] width 20 height 5
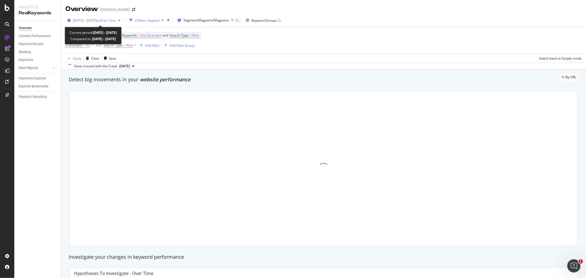
click at [116, 20] on span "vs Prev. Year" at bounding box center [106, 20] width 19 height 5
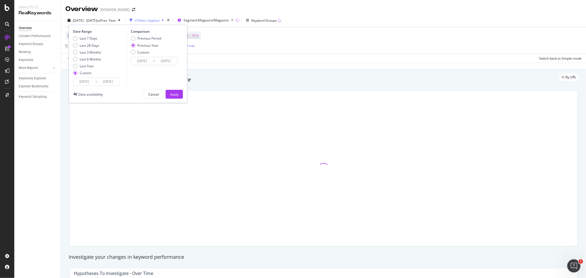
click at [89, 81] on input "2025/06/01" at bounding box center [84, 82] width 22 height 8
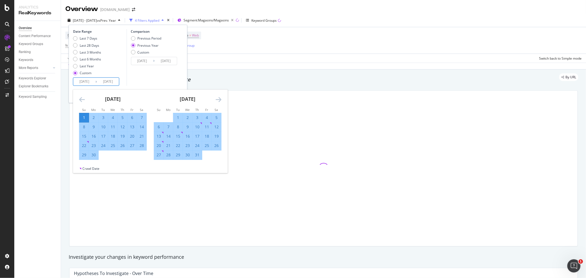
click at [80, 99] on icon "Move backward to switch to the previous month." at bounding box center [82, 99] width 6 height 7
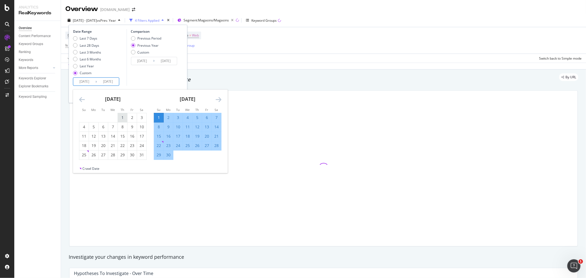
click at [122, 118] on div "1" at bounding box center [122, 117] width 9 height 5
type input "2025/05/01"
type input "2024/05/02"
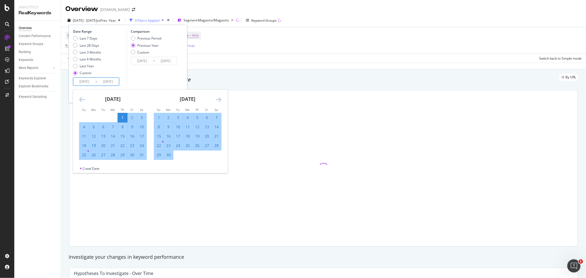
click at [216, 100] on icon "Move forward to switch to the next month." at bounding box center [219, 99] width 6 height 7
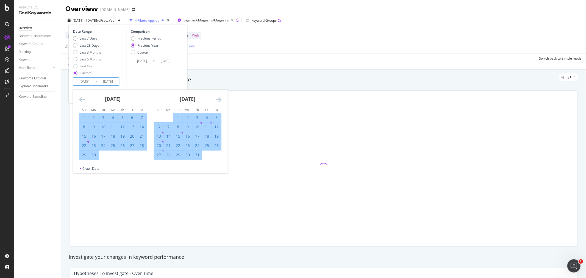
click at [219, 98] on icon "Move forward to switch to the next month." at bounding box center [219, 99] width 6 height 7
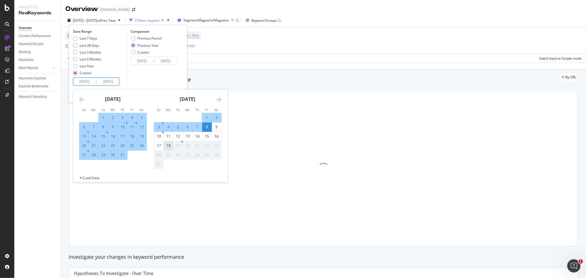
click at [169, 146] on div "18" at bounding box center [168, 145] width 9 height 5
type input "2025/08/18"
type input "2024/08/19"
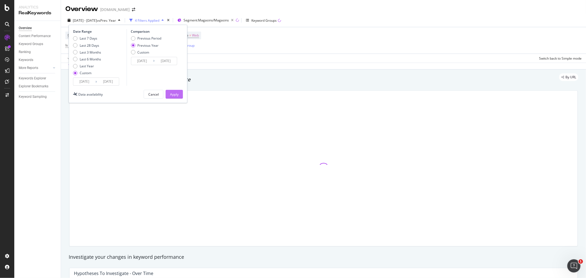
click at [178, 94] on div "Apply" at bounding box center [174, 94] width 9 height 5
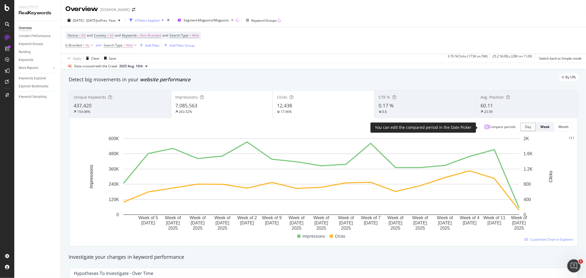
click at [485, 127] on div at bounding box center [487, 127] width 4 height 4
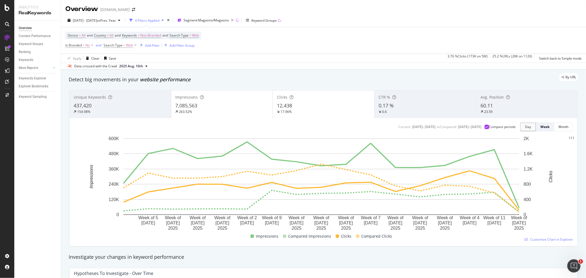
click at [224, 106] on div "7,085,563" at bounding box center [221, 105] width 93 height 7
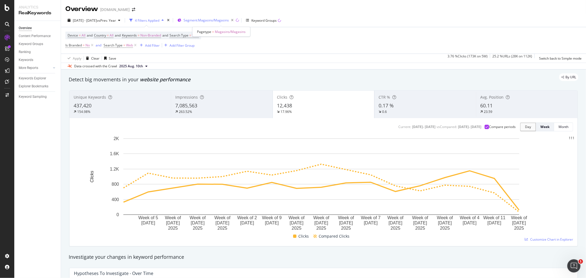
click at [229, 21] on span "Segment: Magasins/Magasins" at bounding box center [206, 20] width 45 height 5
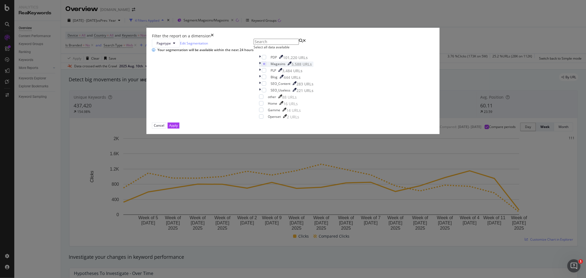
click at [259, 67] on icon "modal" at bounding box center [260, 64] width 2 height 5
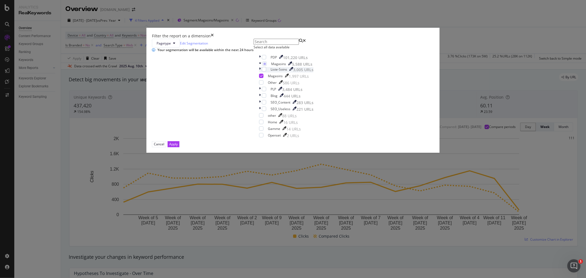
click at [259, 73] on icon "modal" at bounding box center [260, 69] width 2 height 5
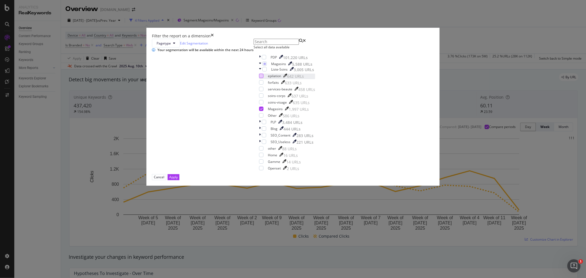
click at [259, 78] on div "modal" at bounding box center [261, 76] width 4 height 4
click at [260, 110] on icon "modal" at bounding box center [261, 108] width 2 height 3
click at [178, 179] on div "Apply" at bounding box center [173, 177] width 9 height 5
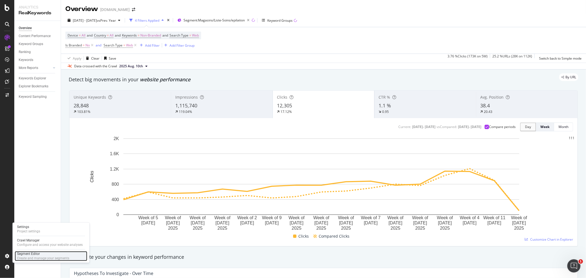
click at [28, 255] on div "Segment Editor" at bounding box center [43, 254] width 52 height 4
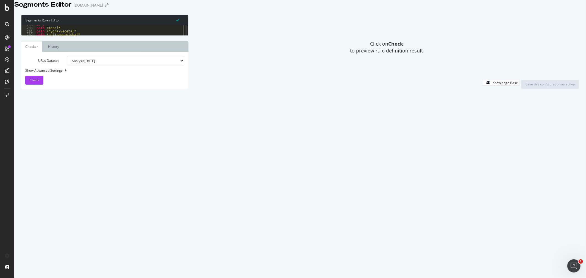
scroll to position [650, 0]
click at [36, 66] on div "@ Gamme or ( path /monoi* path /hydra-vegetal* path /anti-age-global* path /lif…" at bounding box center [107, 118] width 145 height 189
type textarea "path */liste-des-soins/epilations/*"
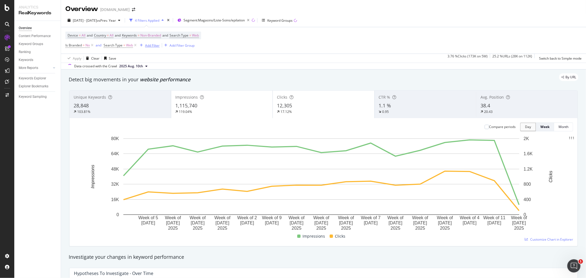
click at [153, 46] on div "Add Filter" at bounding box center [152, 45] width 15 height 5
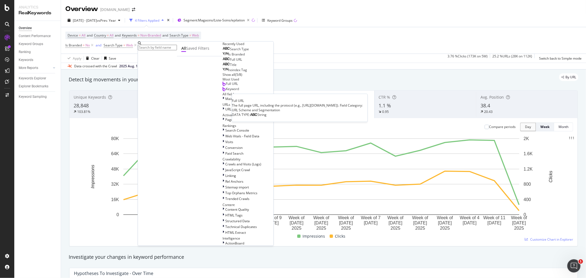
click at [230, 62] on span "Full URL" at bounding box center [236, 59] width 12 height 5
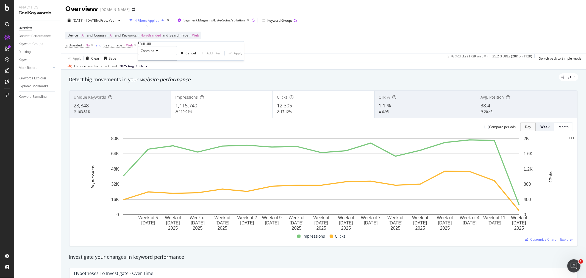
click at [158, 52] on icon at bounding box center [156, 50] width 4 height 3
drag, startPoint x: 156, startPoint y: 120, endPoint x: 264, endPoint y: 70, distance: 119.2
click at [156, 101] on span "Doesn't contain" at bounding box center [152, 98] width 24 height 5
click at [148, 60] on input "text" at bounding box center [157, 57] width 39 height 5
paste input "/magasins-instituts-de-beaute/liste-des-soins/epilations/CC-23494"
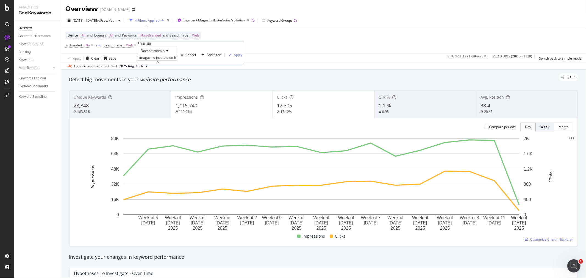
scroll to position [0, 53]
type input "/magasins-instituts-de-beaute/liste-des-soins/epilations/CC-23494"
click at [234, 57] on div "Apply" at bounding box center [238, 54] width 9 height 5
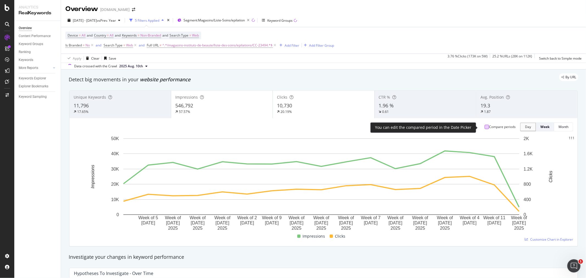
click at [485, 127] on div at bounding box center [487, 127] width 4 height 4
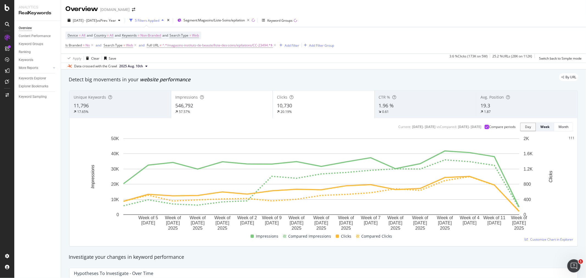
click at [232, 106] on div "546,792" at bounding box center [221, 105] width 93 height 7
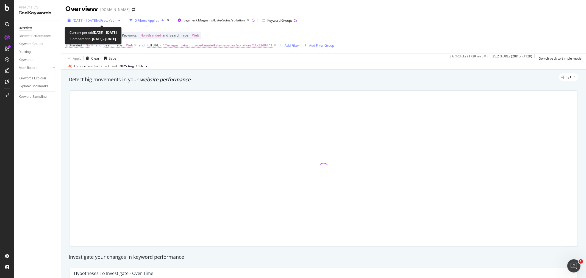
click at [123, 20] on div "button" at bounding box center [119, 20] width 7 height 3
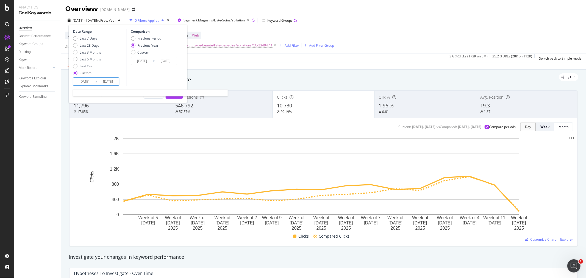
click at [86, 81] on input "2025/05/01" at bounding box center [84, 82] width 22 height 8
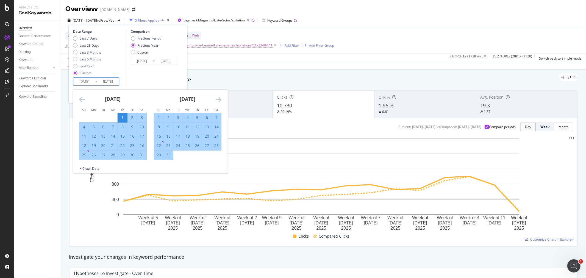
click at [121, 119] on div "1" at bounding box center [122, 117] width 9 height 5
click at [220, 100] on icon "Move forward to switch to the next month." at bounding box center [219, 99] width 6 height 7
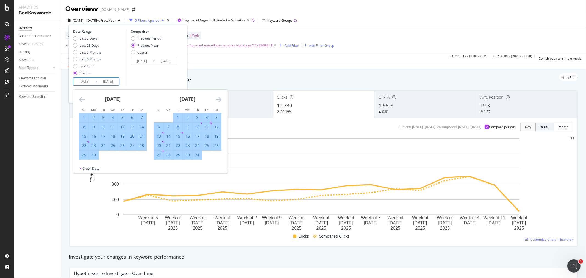
click at [220, 100] on icon "Move forward to switch to the next month." at bounding box center [219, 99] width 6 height 7
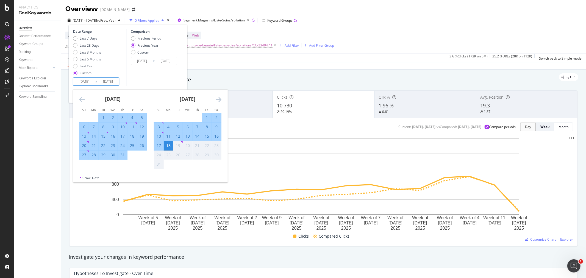
click at [220, 100] on icon "Move forward to switch to the next month." at bounding box center [219, 99] width 6 height 7
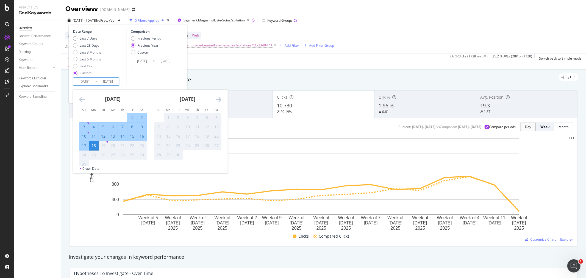
click at [180, 70] on div "Date Range Last 7 Days Last 28 Days Last 3 Months Last 6 Months Last Year Custo…" at bounding box center [128, 57] width 110 height 57
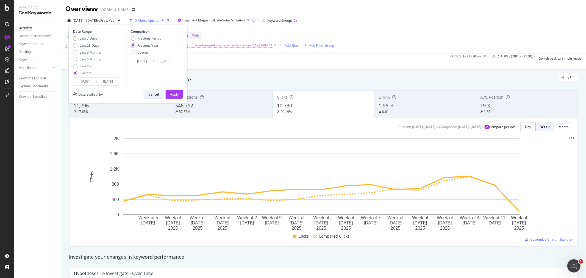
click at [155, 94] on div "Cancel" at bounding box center [153, 94] width 10 height 5
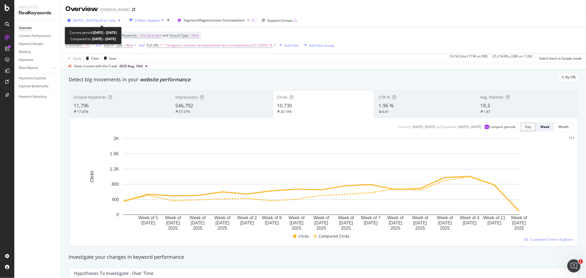
click at [97, 20] on span "2025 May. 1st - Aug. 18th" at bounding box center [85, 20] width 24 height 5
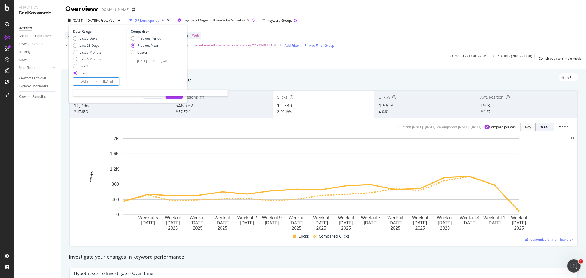
click at [83, 83] on input "2025/05/01" at bounding box center [84, 82] width 22 height 8
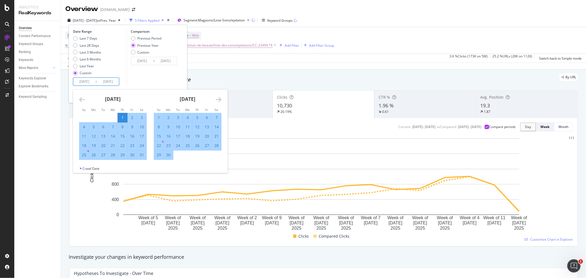
click at [82, 99] on icon "Move backward to switch to the previous month." at bounding box center [82, 99] width 6 height 7
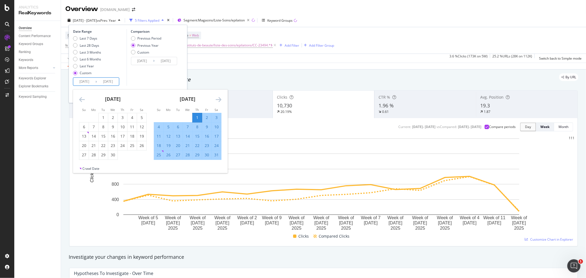
click at [83, 99] on icon "Move backward to switch to the previous month." at bounding box center [82, 99] width 6 height 7
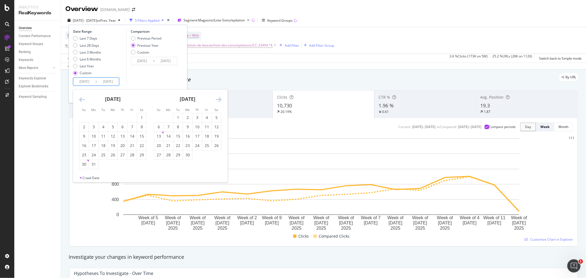
click at [83, 99] on icon "Move backward to switch to the previous month." at bounding box center [82, 99] width 6 height 7
click at [84, 102] on icon "Move backward to switch to the previous month." at bounding box center [82, 99] width 6 height 7
click at [110, 119] on div "1" at bounding box center [112, 117] width 9 height 5
type input "2025/01/01"
type input "2024/01/03"
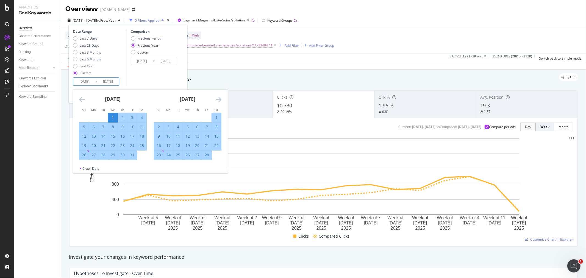
click at [221, 100] on icon "Move forward to switch to the next month." at bounding box center [219, 99] width 6 height 7
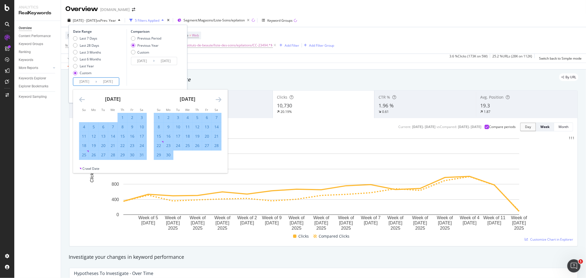
click at [221, 100] on icon "Move forward to switch to the next month." at bounding box center [219, 99] width 6 height 7
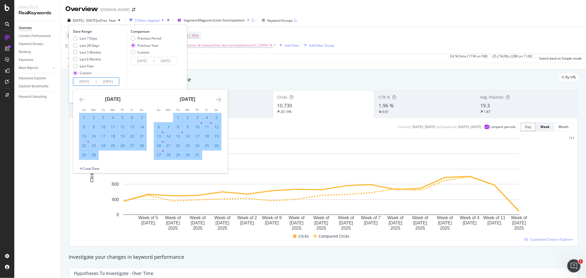
click at [221, 100] on icon "Move forward to switch to the next month." at bounding box center [219, 99] width 6 height 7
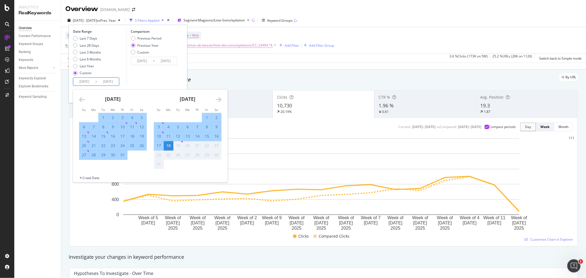
click at [166, 73] on div "Comparison Previous Period Previous Year Custom 2024/01/03 Navigate forward to …" at bounding box center [152, 57] width 52 height 57
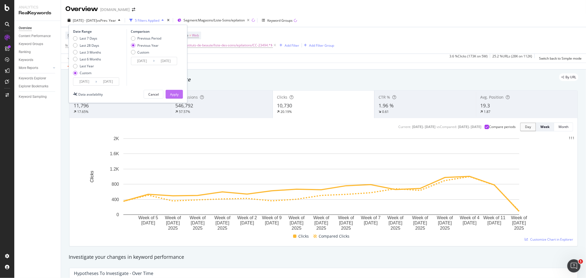
click at [180, 92] on button "Apply" at bounding box center [174, 94] width 17 height 9
